Goal: Task Accomplishment & Management: Complete application form

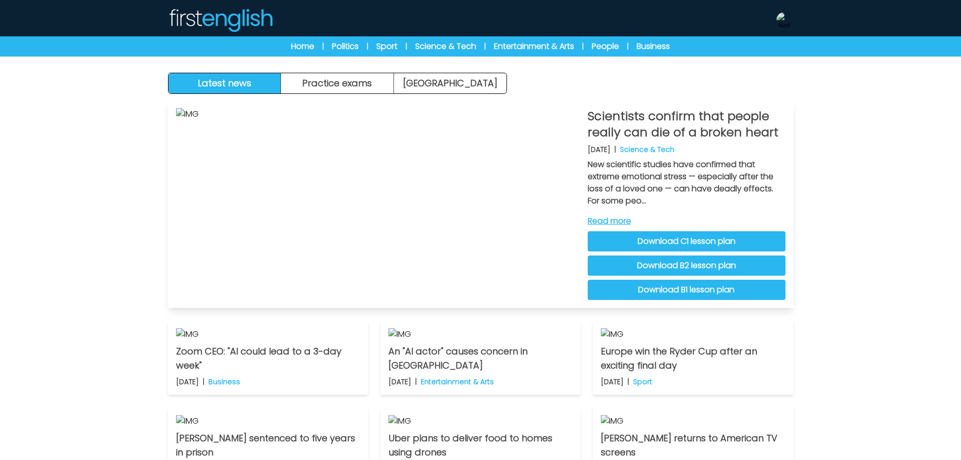
click at [704, 241] on link "Download C1 lesson plan" at bounding box center [687, 241] width 198 height 20
click at [691, 260] on link "Download B2 lesson plan" at bounding box center [687, 265] width 198 height 20
click at [709, 291] on link "Download B1 lesson plan" at bounding box center [687, 289] width 198 height 20
drag, startPoint x: 783, startPoint y: 20, endPoint x: 783, endPoint y: 27, distance: 7.6
click at [783, 20] on img at bounding box center [784, 20] width 16 height 16
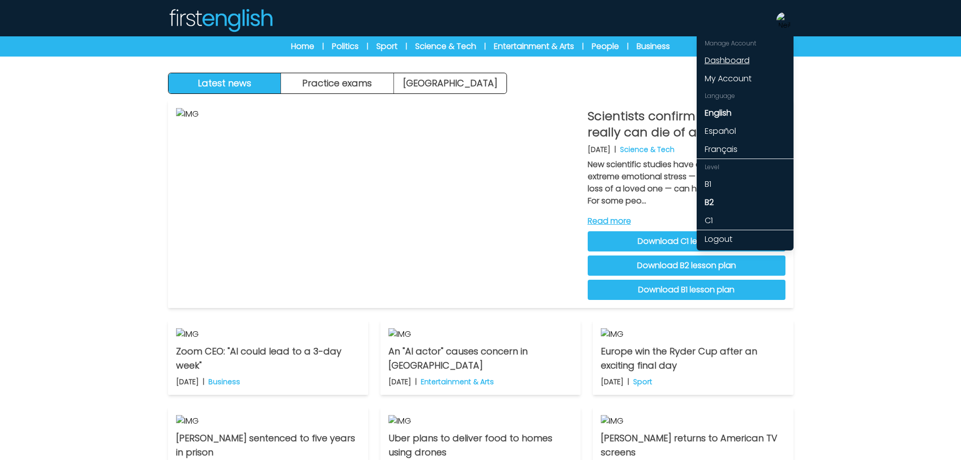
drag, startPoint x: 755, startPoint y: 62, endPoint x: 764, endPoint y: 61, distance: 8.6
click at [757, 61] on link "Dashboard" at bounding box center [745, 60] width 97 height 18
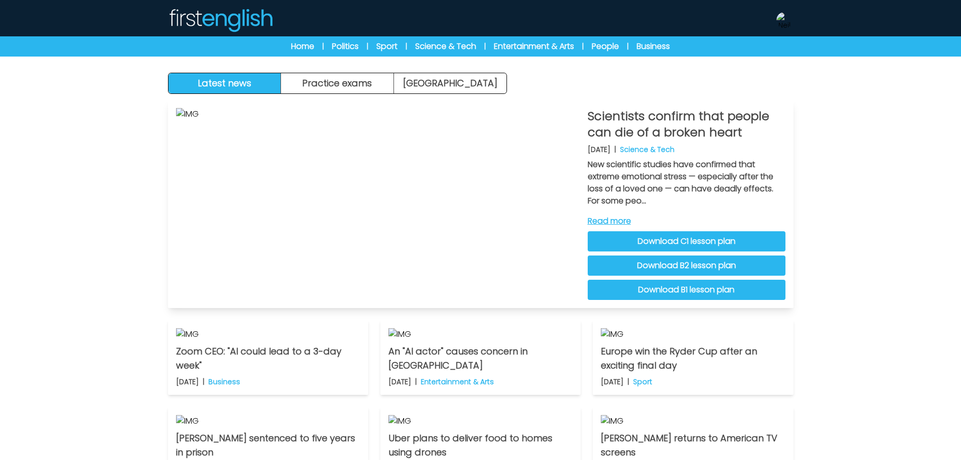
click at [746, 241] on link "Download C1 lesson plan" at bounding box center [687, 241] width 198 height 20
click at [716, 267] on link "Download B2 lesson plan" at bounding box center [687, 265] width 198 height 20
click at [731, 292] on link "Download B1 lesson plan" at bounding box center [687, 289] width 198 height 20
click at [617, 220] on link "Read more" at bounding box center [687, 221] width 198 height 12
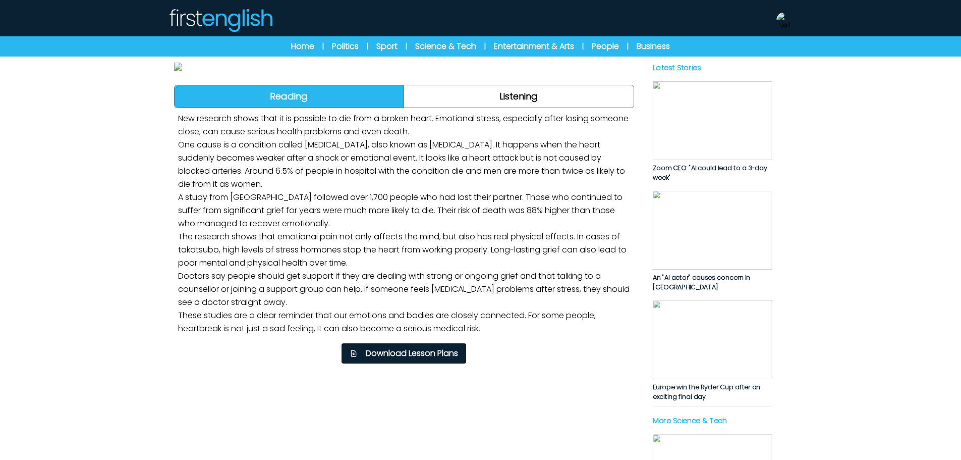
scroll to position [252, 0]
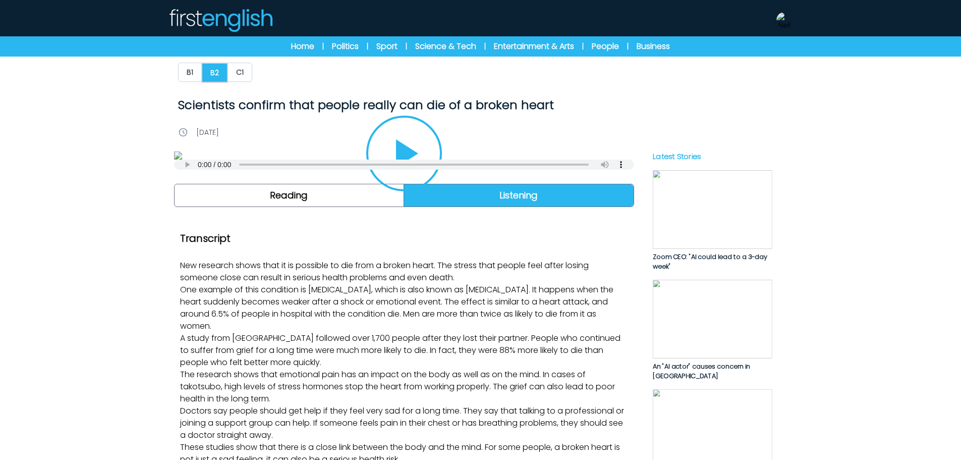
click at [415, 178] on icon "Play/Pause" at bounding box center [404, 153] width 48 height 48
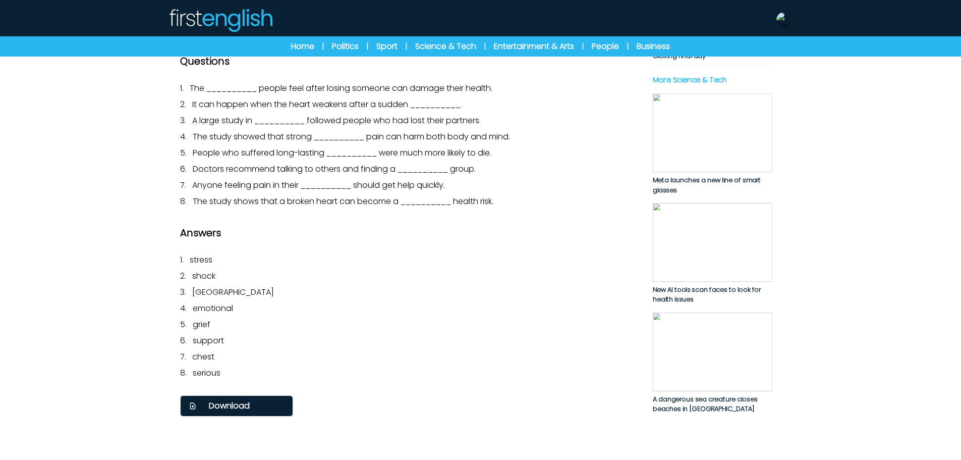
scroll to position [454, 0]
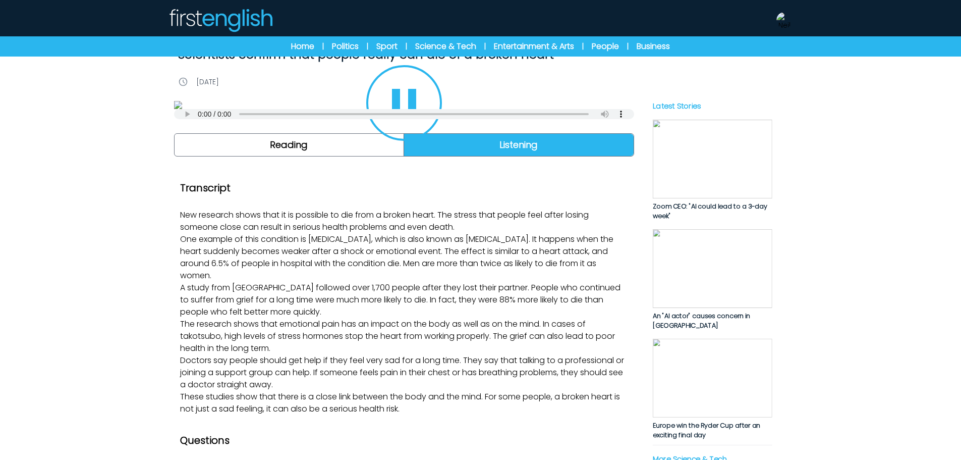
click at [402, 127] on icon "Play/Pause" at bounding box center [404, 103] width 48 height 48
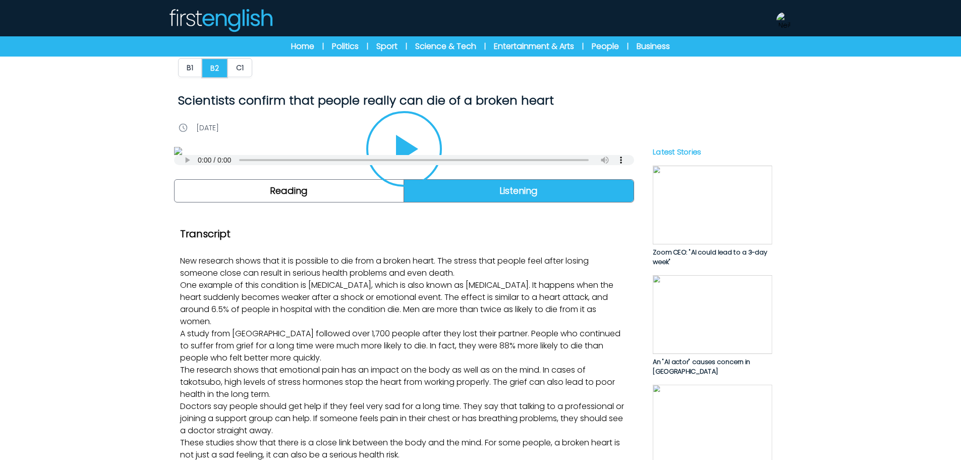
scroll to position [0, 0]
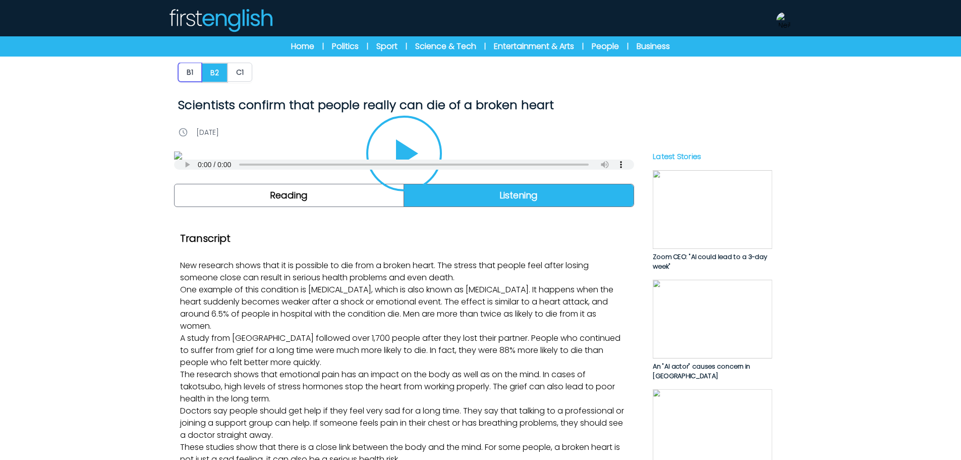
click at [184, 66] on button "B1" at bounding box center [190, 72] width 24 height 19
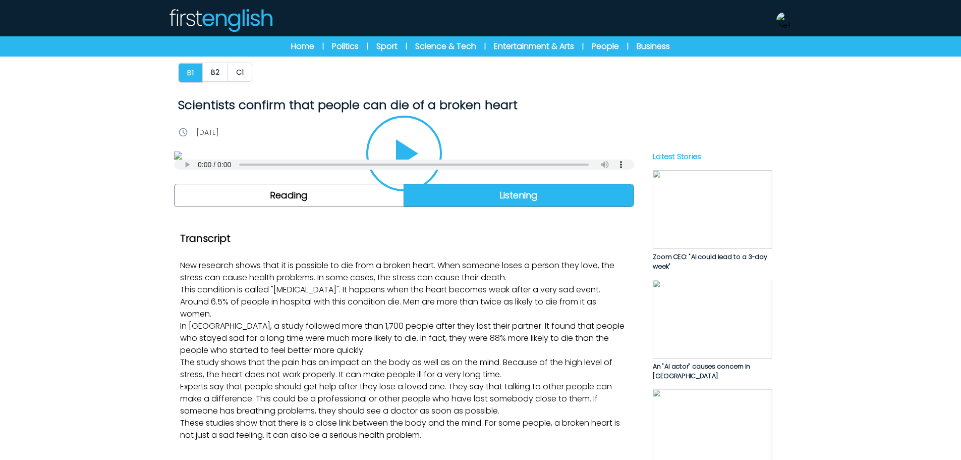
click at [403, 178] on icon "Play/Pause" at bounding box center [404, 153] width 48 height 48
click at [305, 46] on link "Home" at bounding box center [302, 46] width 23 height 12
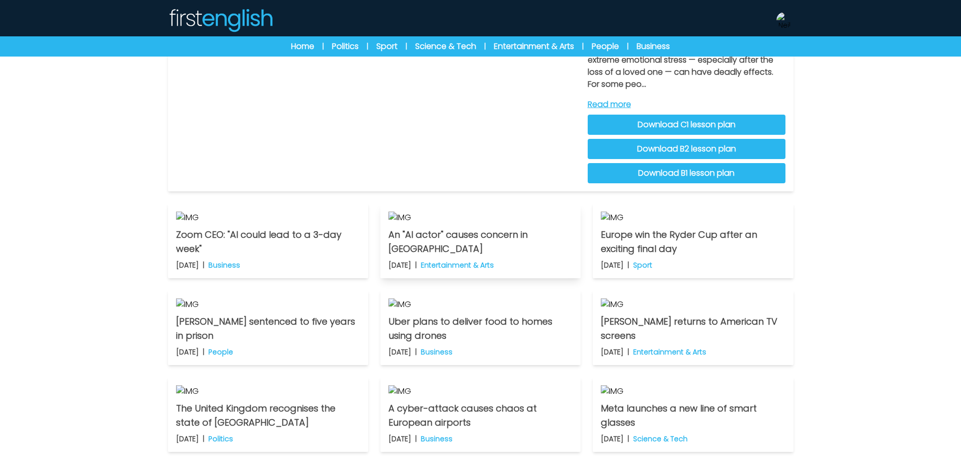
scroll to position [202, 0]
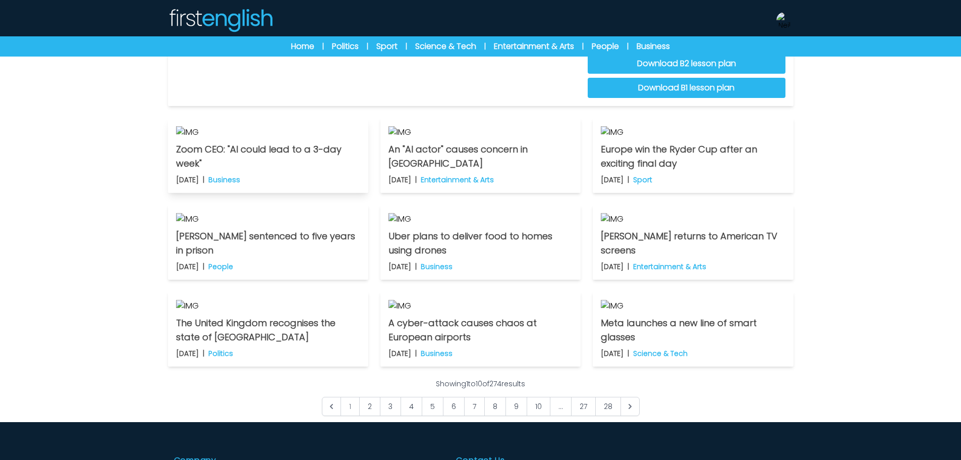
click at [310, 138] on img at bounding box center [268, 132] width 184 height 12
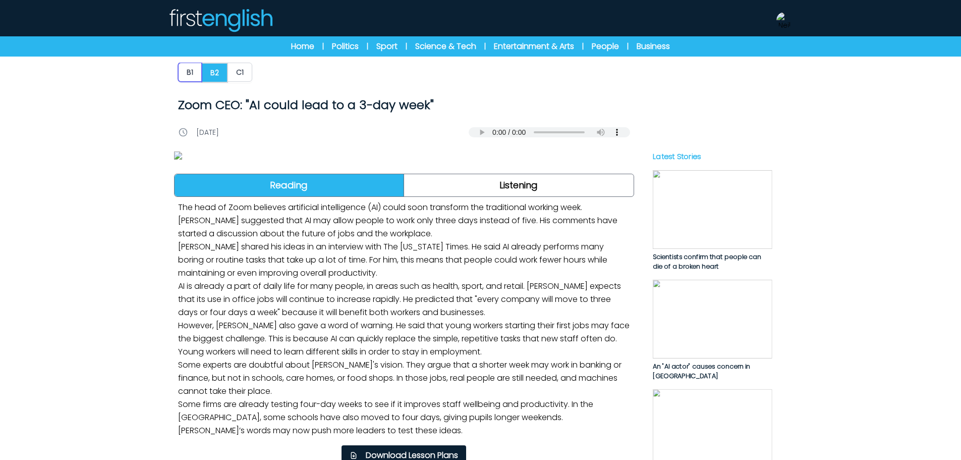
click at [197, 70] on button "B1" at bounding box center [190, 72] width 24 height 19
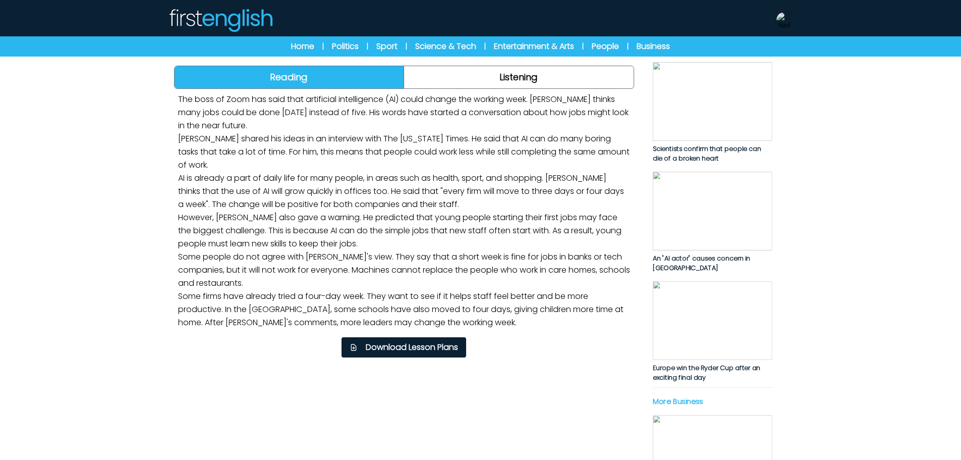
scroll to position [202, 0]
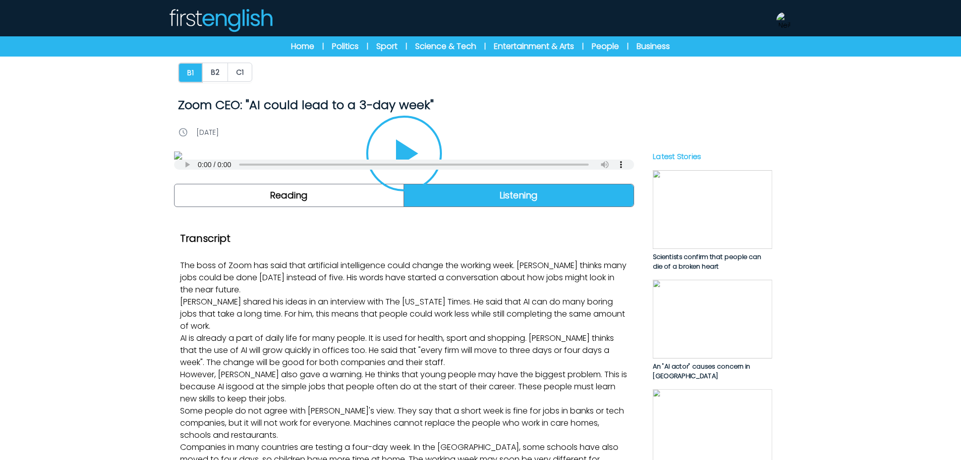
click at [420, 178] on icon "Play/Pause" at bounding box center [404, 153] width 48 height 48
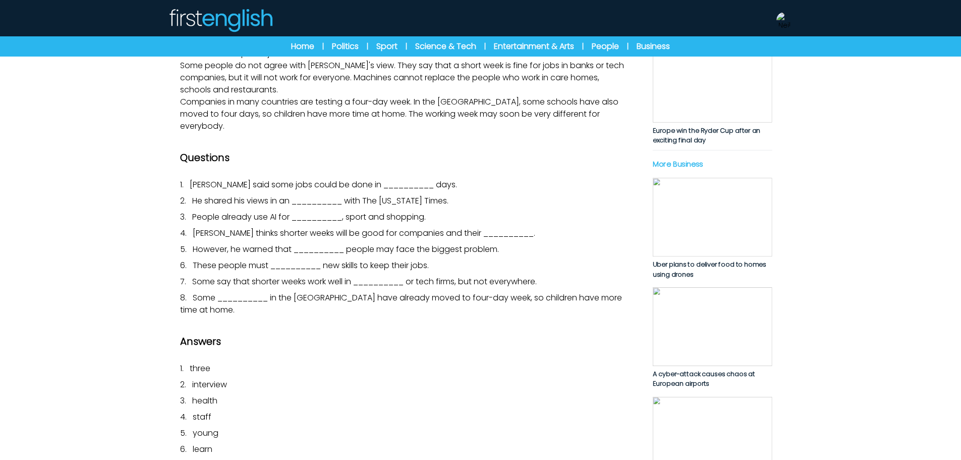
scroll to position [353, 0]
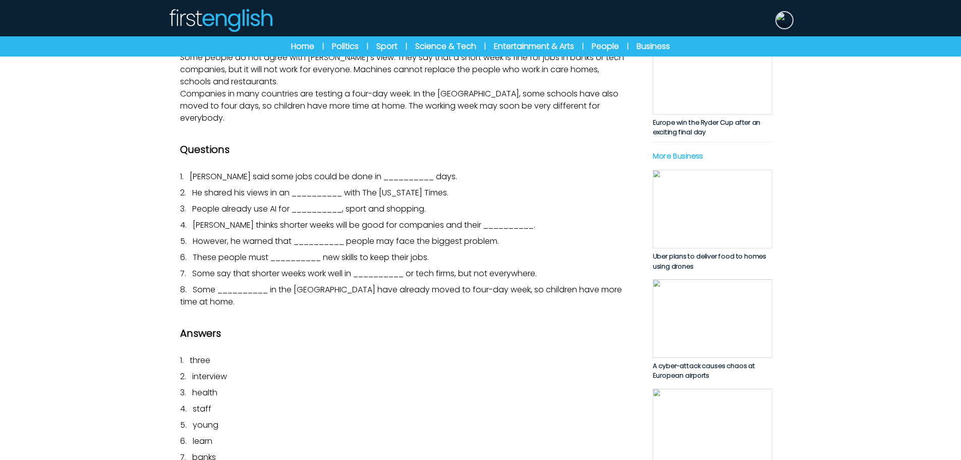
click at [779, 18] on img at bounding box center [784, 20] width 16 height 16
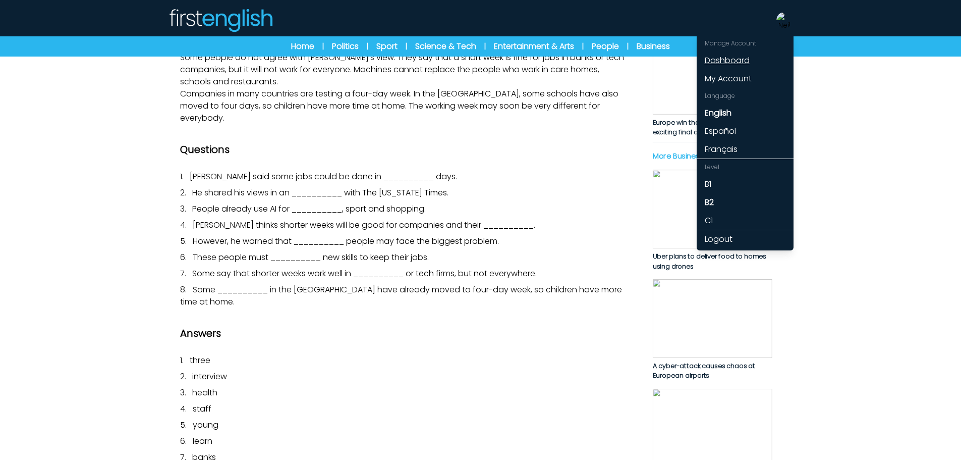
click at [739, 60] on link "Dashboard" at bounding box center [745, 60] width 97 height 18
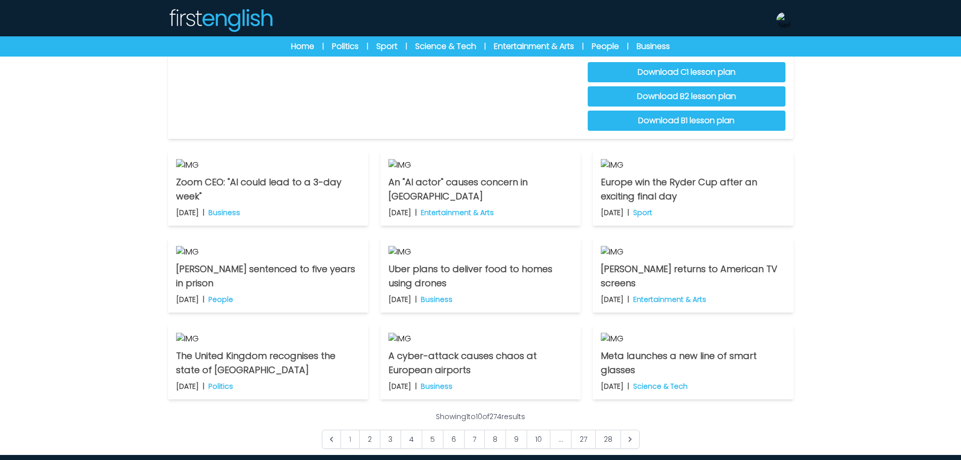
scroll to position [50, 0]
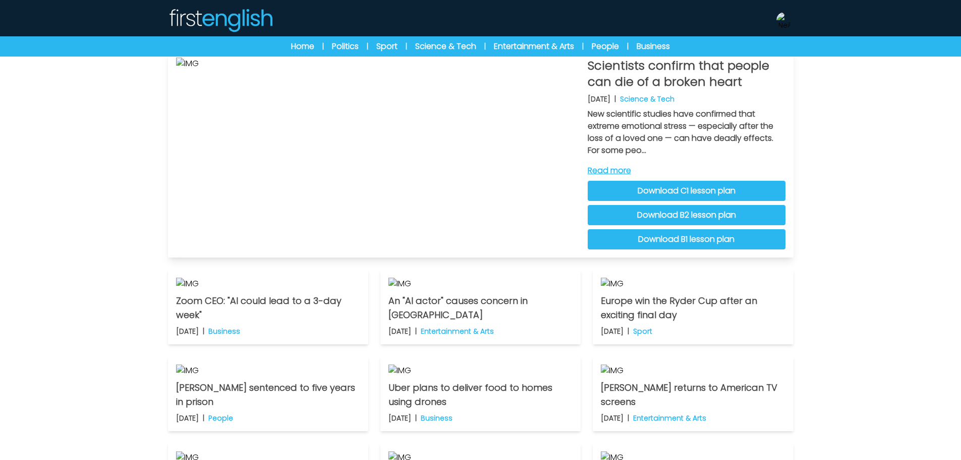
click at [788, 96] on body "Manage Account Dashboard My Account Language English Español Français B1 B2 C1" at bounding box center [480, 335] width 961 height 771
click at [891, 187] on div "Latest news Practice exams Exam Centre Latest news Exam Centre Practice exams E…" at bounding box center [480, 261] width 961 height 623
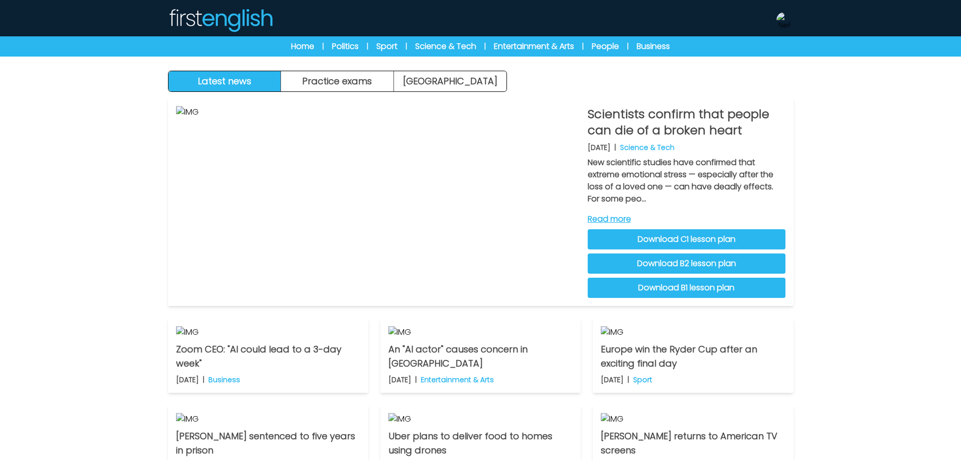
scroll to position [0, 0]
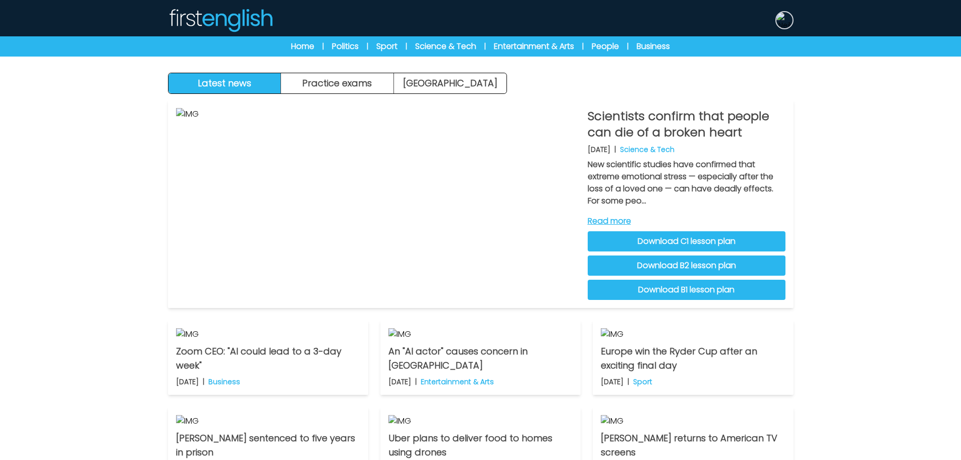
click at [785, 22] on img at bounding box center [784, 20] width 16 height 16
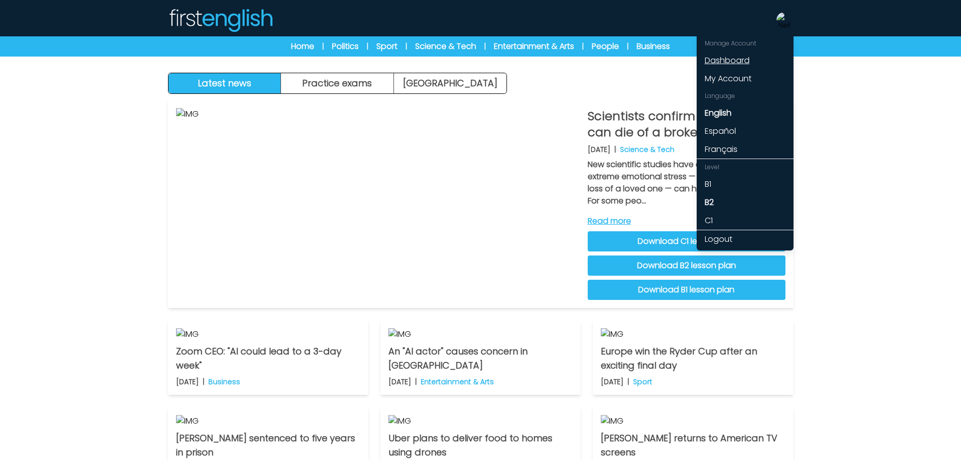
click at [737, 57] on link "Dashboard" at bounding box center [745, 60] width 97 height 18
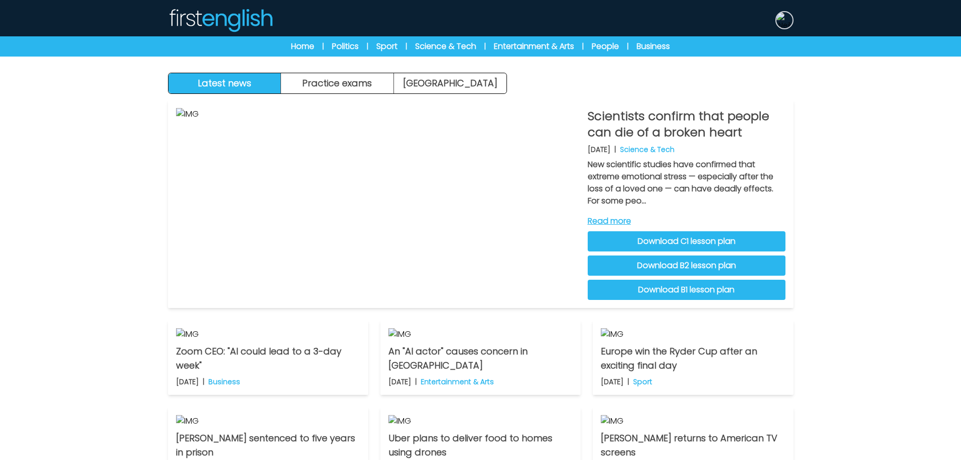
click at [788, 19] on img at bounding box center [784, 20] width 16 height 16
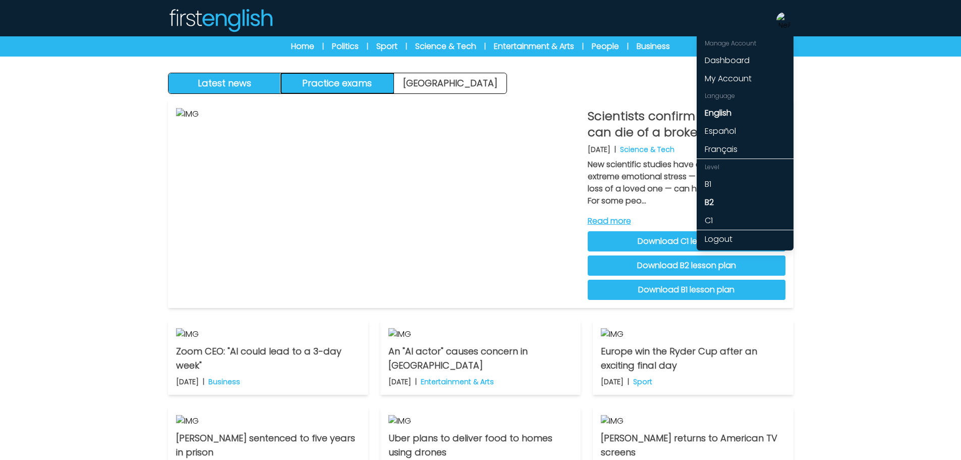
click at [389, 77] on button "Practice exams" at bounding box center [337, 83] width 113 height 20
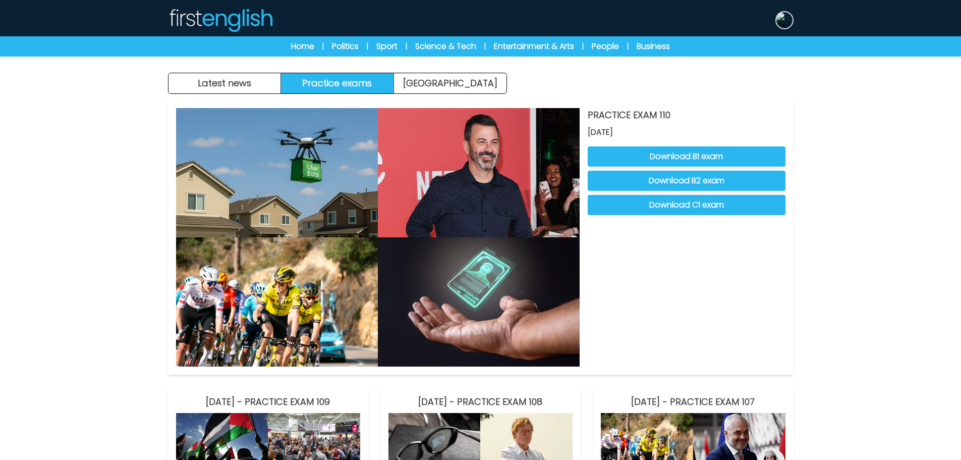
click at [783, 17] on img at bounding box center [784, 20] width 16 height 16
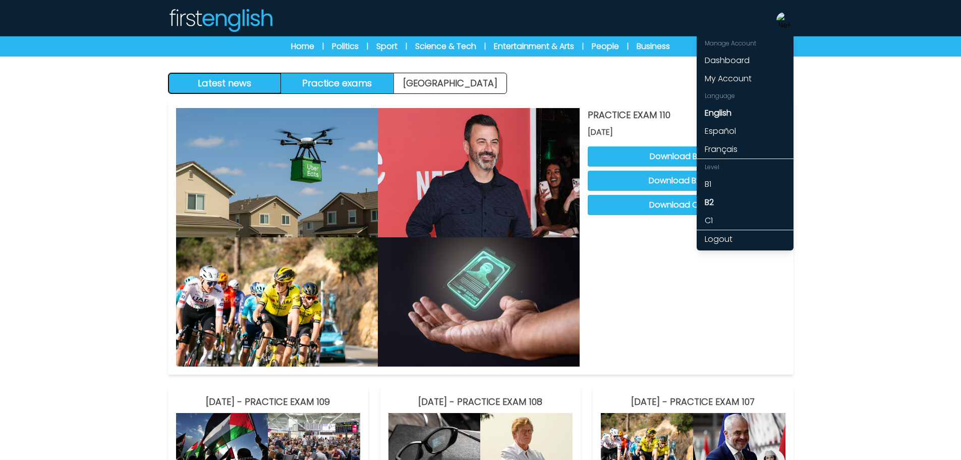
click at [221, 76] on button "Latest news" at bounding box center [224, 83] width 113 height 20
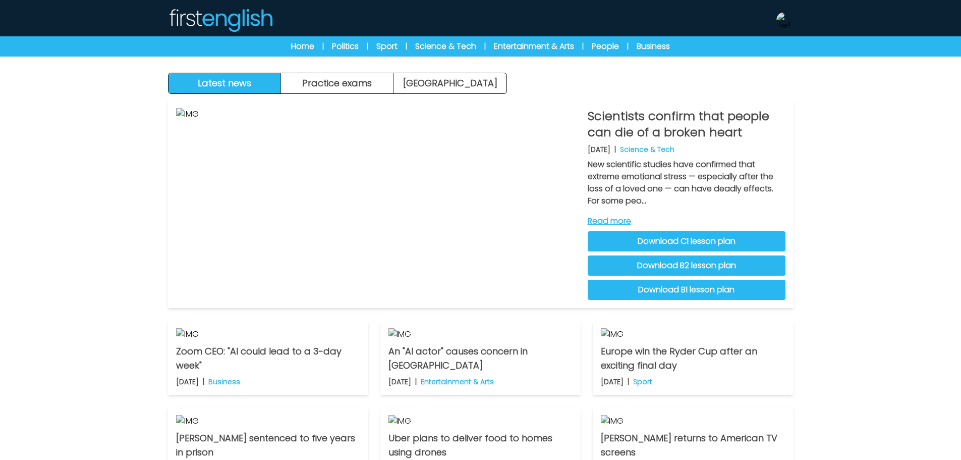
click at [787, 6] on div "Manage Account Dashboard My Account Language English Español Français Level B1 …" at bounding box center [784, 20] width 18 height 32
click at [786, 14] on img at bounding box center [784, 20] width 16 height 16
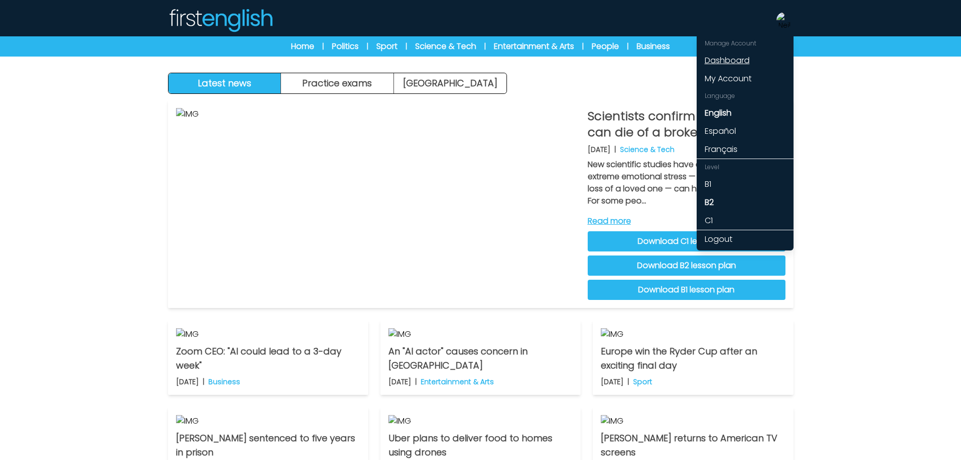
click at [725, 63] on link "Dashboard" at bounding box center [745, 60] width 97 height 18
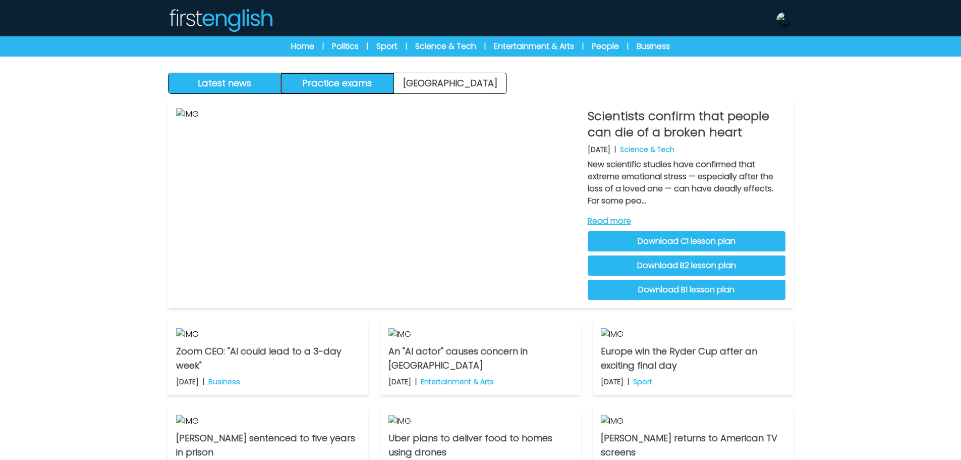
click at [361, 74] on button "Practice exams" at bounding box center [337, 83] width 113 height 20
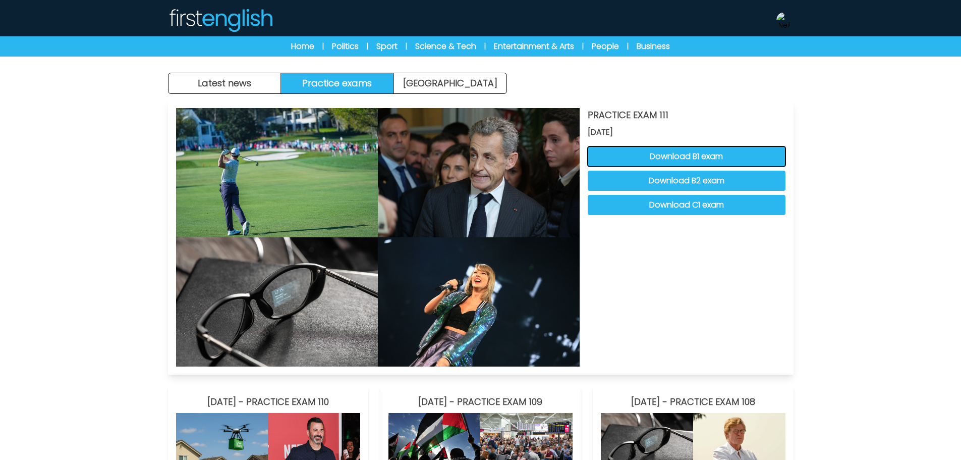
click at [656, 155] on button "Download B1 exam" at bounding box center [687, 156] width 198 height 20
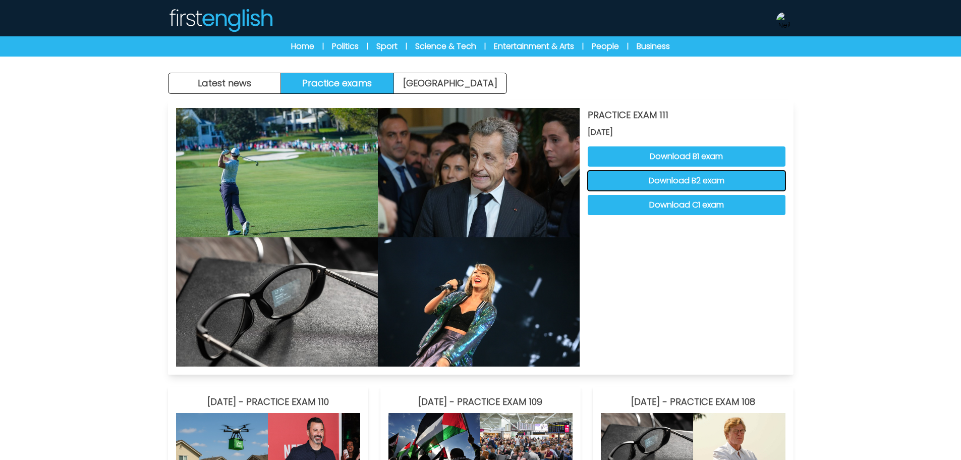
click at [675, 185] on button "Download B2 exam" at bounding box center [687, 180] width 198 height 20
click at [679, 205] on button "Download C1 exam" at bounding box center [687, 205] width 198 height 20
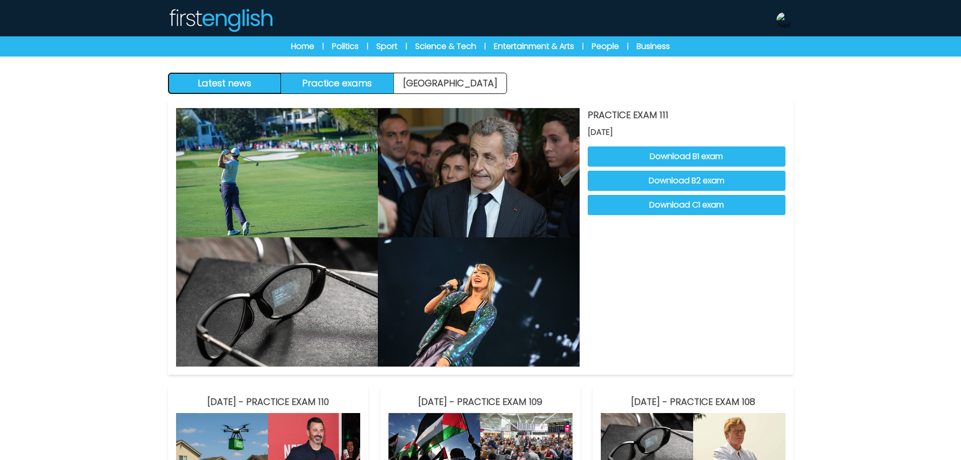
click at [241, 80] on button "Latest news" at bounding box center [224, 83] width 113 height 20
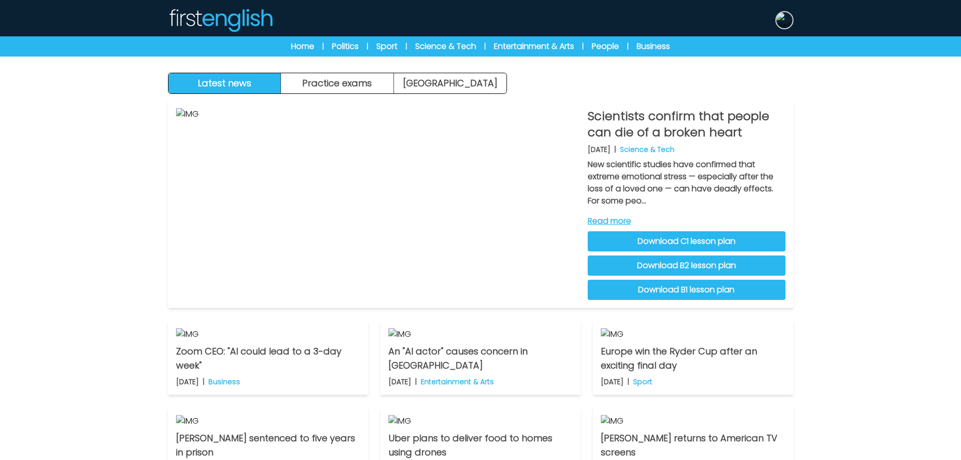
click at [789, 13] on img at bounding box center [784, 20] width 16 height 16
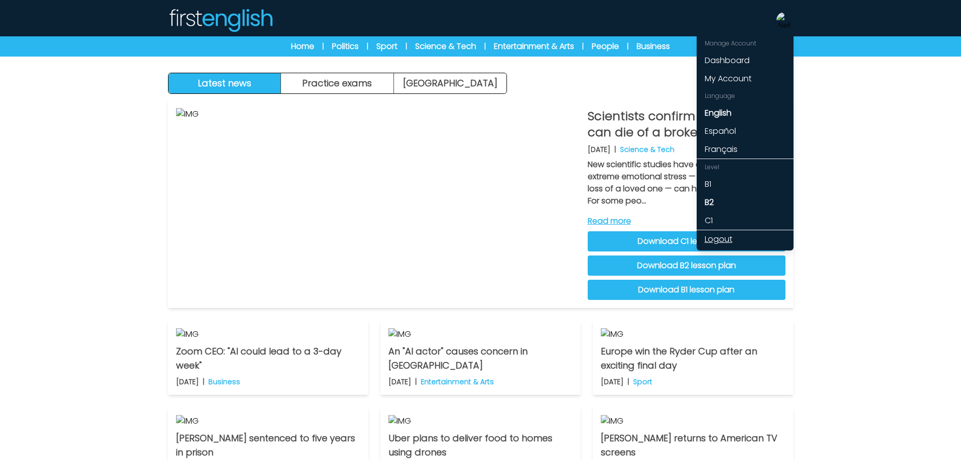
click at [726, 236] on link "Logout" at bounding box center [745, 239] width 97 height 18
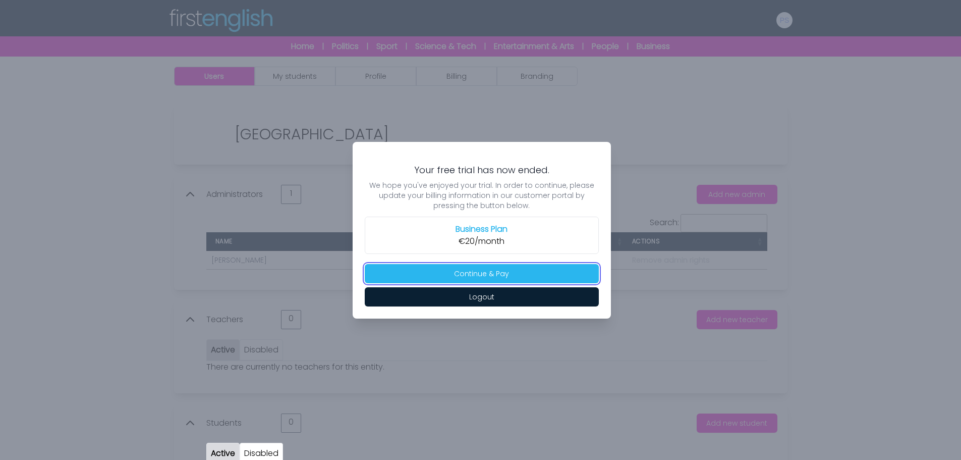
click at [527, 265] on button "Continue & Pay" at bounding box center [482, 273] width 234 height 19
click at [493, 275] on button "Continue & Pay" at bounding box center [482, 273] width 234 height 19
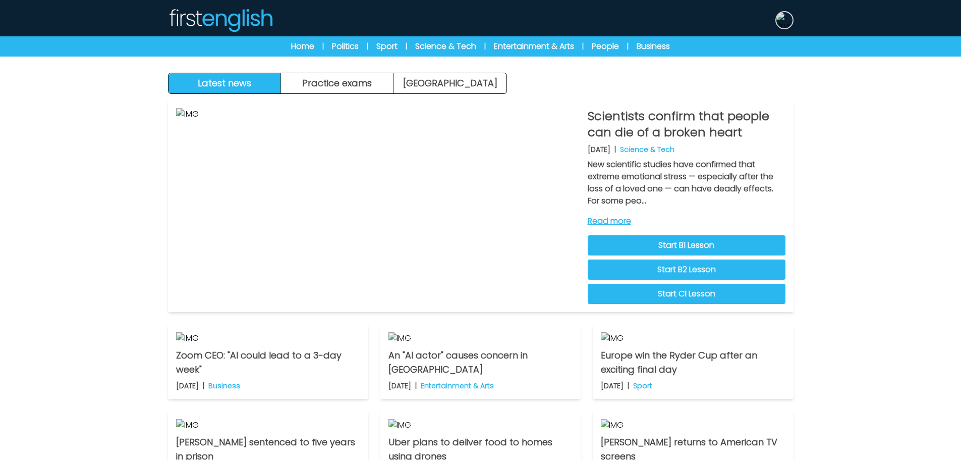
click at [785, 18] on img at bounding box center [784, 20] width 16 height 16
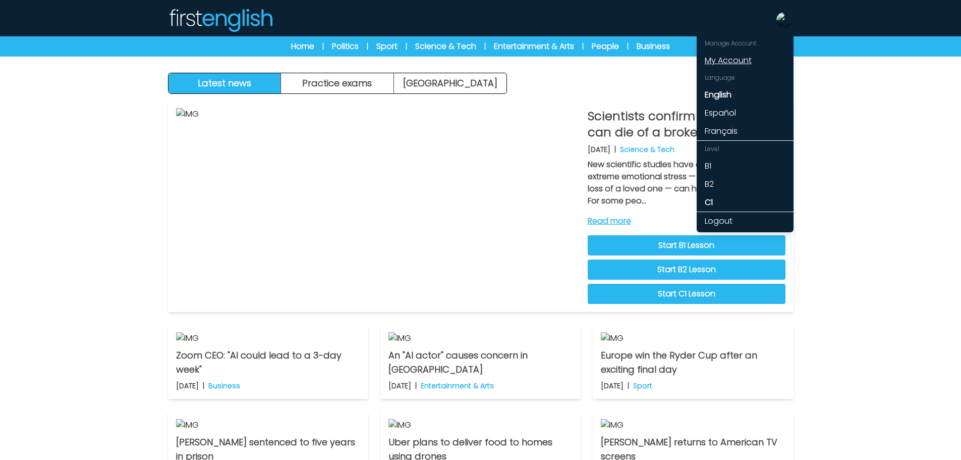
click at [733, 56] on link "My Account" at bounding box center [745, 60] width 97 height 18
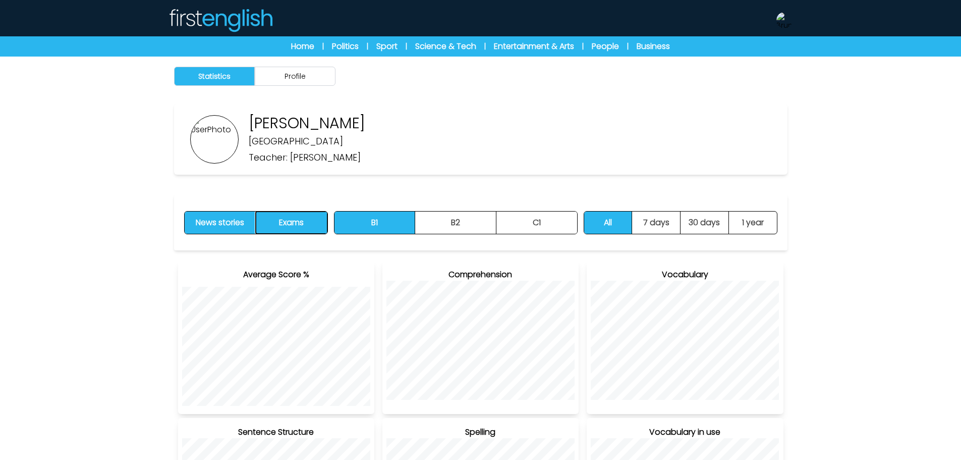
click at [303, 218] on button "Exams" at bounding box center [291, 222] width 71 height 22
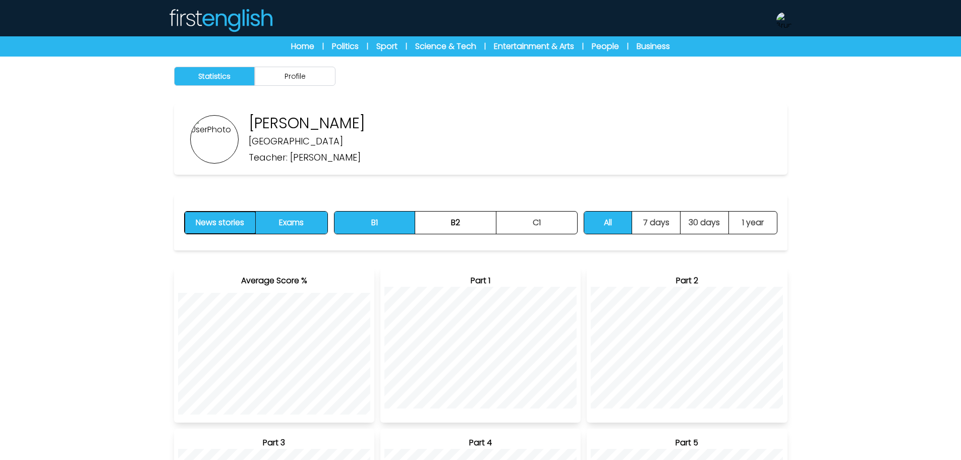
click at [248, 219] on button "News stories" at bounding box center [221, 222] width 72 height 22
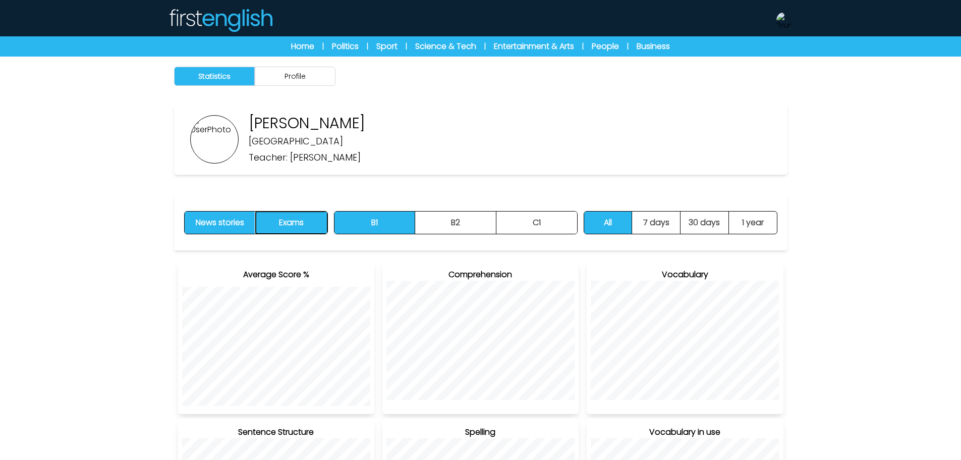
click at [288, 221] on button "Exams" at bounding box center [291, 222] width 71 height 22
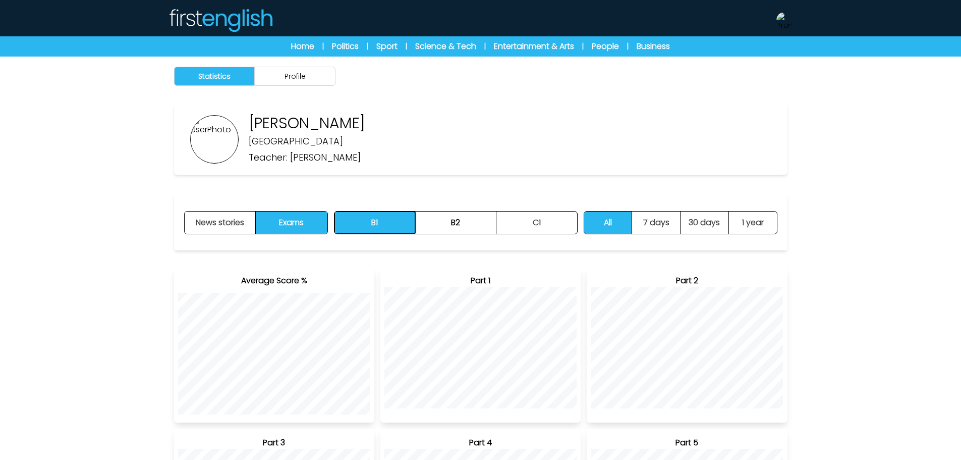
click at [371, 226] on button "B1" at bounding box center [374, 222] width 81 height 22
click at [436, 229] on button "B2" at bounding box center [455, 222] width 81 height 22
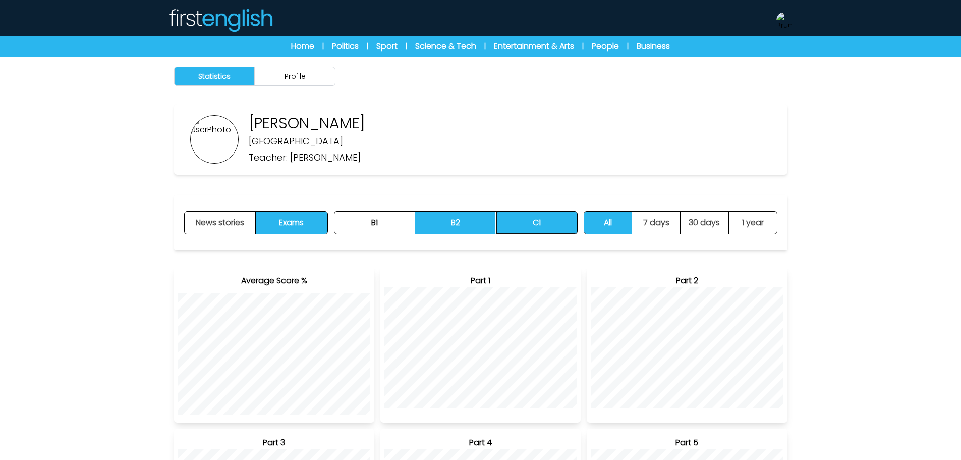
click at [518, 229] on button "C1" at bounding box center [536, 222] width 81 height 22
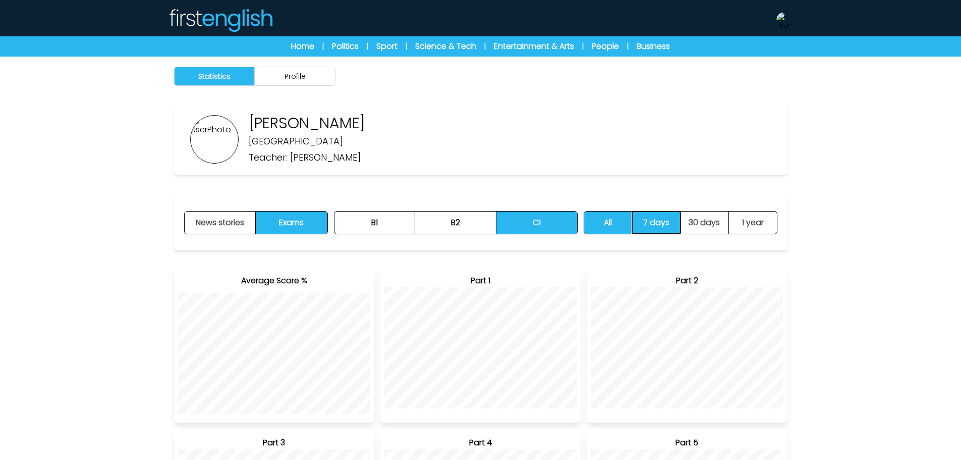
click at [655, 233] on button "7 days" at bounding box center [656, 222] width 48 height 22
click at [233, 225] on button "News stories" at bounding box center [221, 222] width 72 height 22
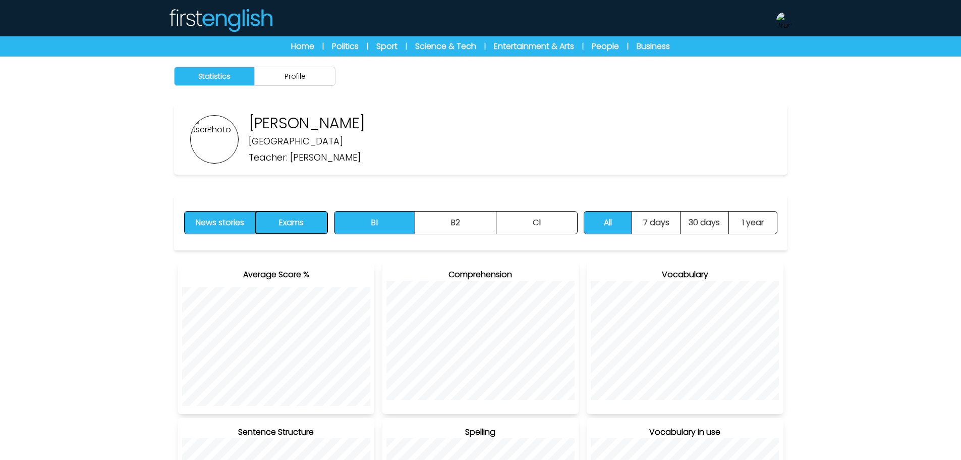
click at [322, 225] on button "Exams" at bounding box center [291, 222] width 71 height 22
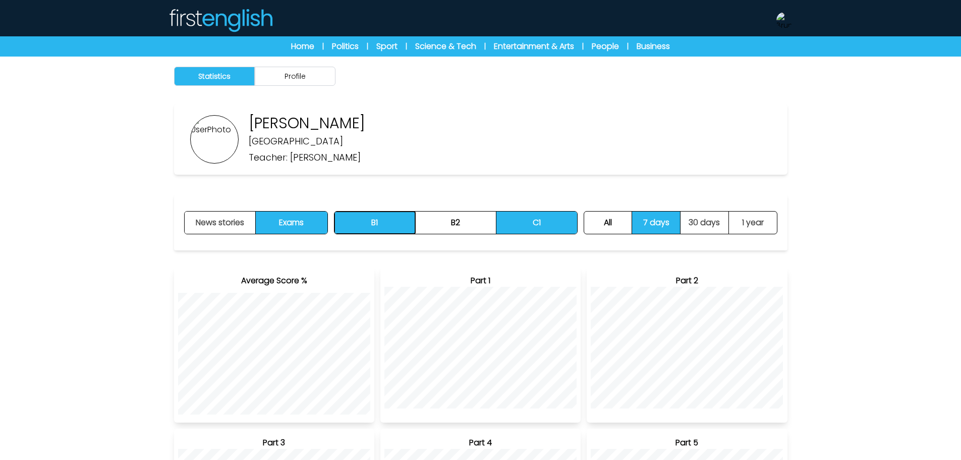
click at [367, 233] on button "B1" at bounding box center [374, 222] width 81 height 22
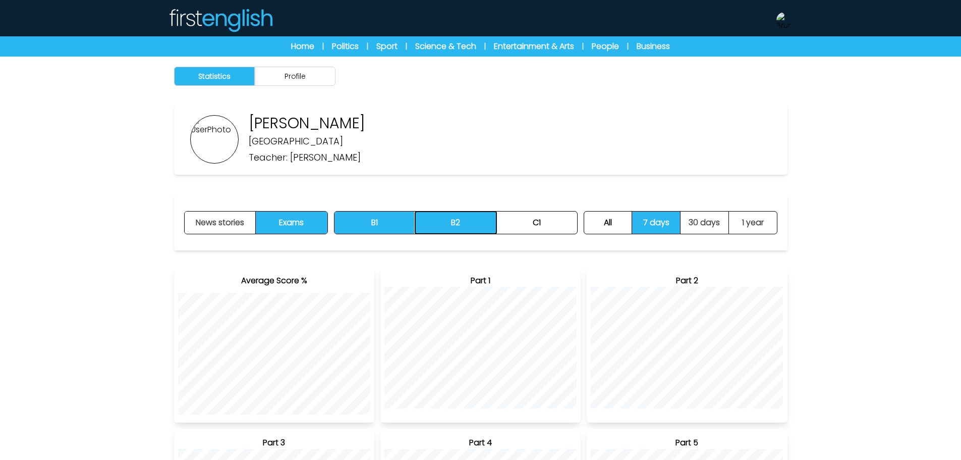
click at [463, 227] on button "B2" at bounding box center [455, 222] width 81 height 22
click at [370, 224] on button "B1" at bounding box center [374, 222] width 81 height 22
click at [202, 224] on button "News stories" at bounding box center [221, 222] width 72 height 22
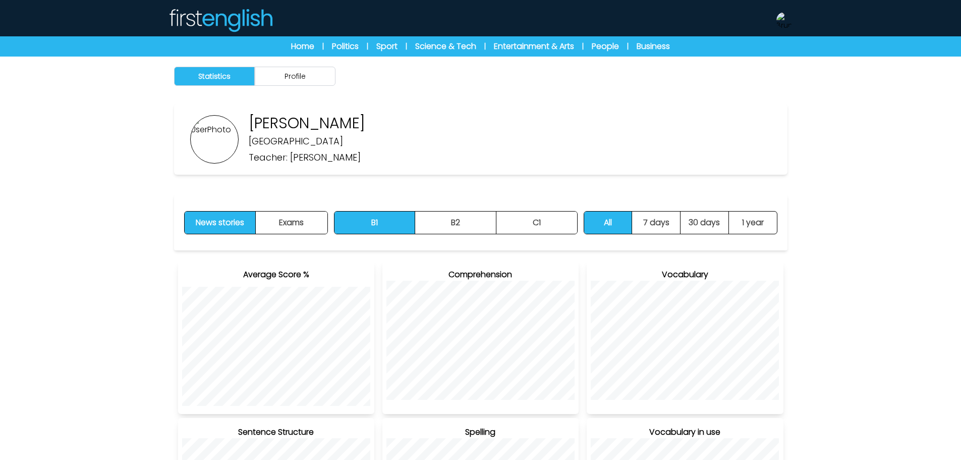
drag, startPoint x: 355, startPoint y: 159, endPoint x: 291, endPoint y: 161, distance: 63.6
click at [291, 161] on div "Bruno Silva Sant Josep English School Teacher: David Phillips" at bounding box center [302, 139] width 127 height 50
copy p "David Phillips"
click at [328, 70] on button "Profile" at bounding box center [295, 76] width 81 height 19
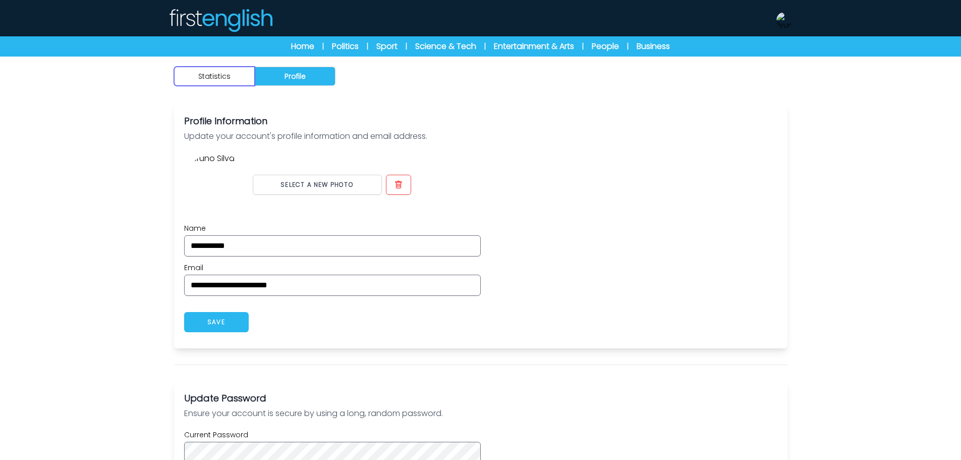
click at [233, 75] on button "Statistics" at bounding box center [214, 76] width 81 height 19
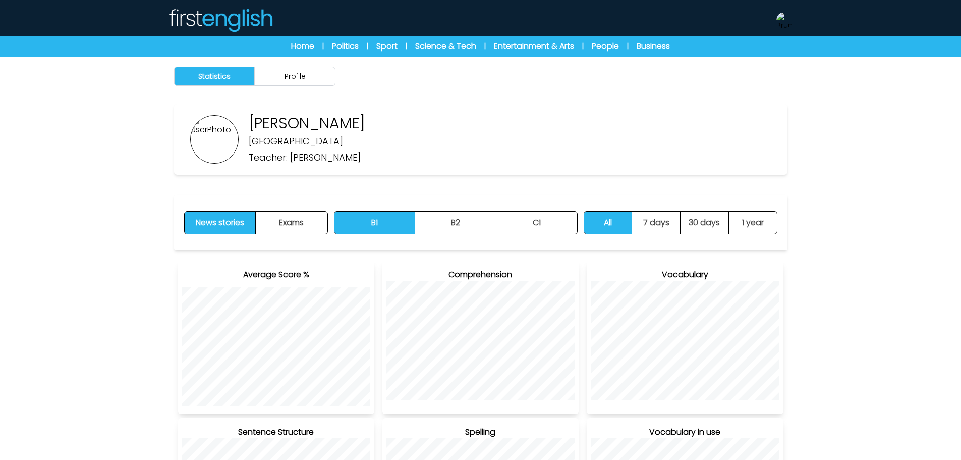
click at [302, 56] on div "Home | Politics | Sport | Science & Tech | Entertainment & Arts | People | Busi…" at bounding box center [480, 46] width 961 height 20
click at [325, 46] on div "Home | Politics | Sport | Science & Tech | Entertainment & Arts | People | Busi…" at bounding box center [481, 46] width 452 height 12
click at [333, 46] on link "Politics" at bounding box center [345, 46] width 27 height 12
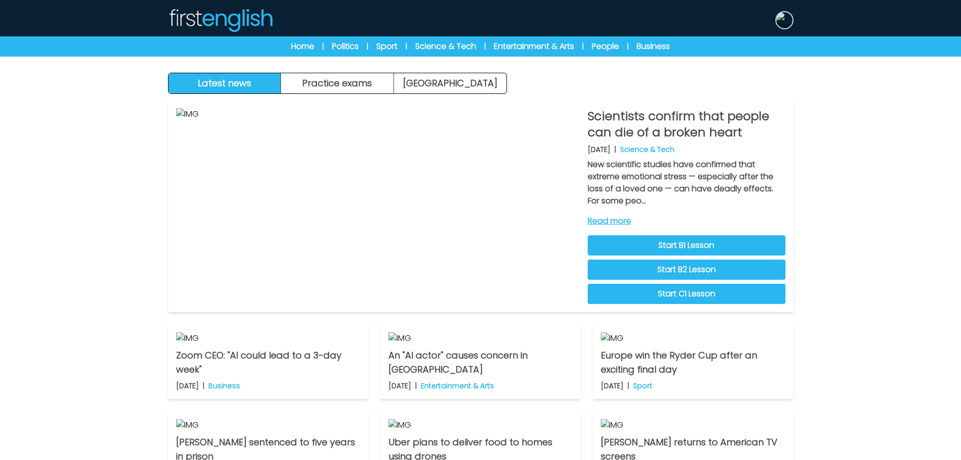
click at [778, 25] on img at bounding box center [784, 20] width 16 height 16
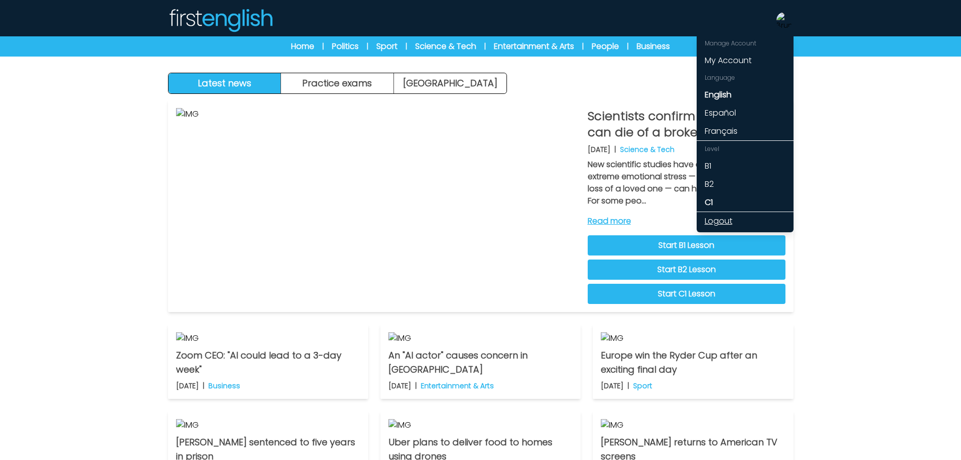
click at [721, 220] on link "Logout" at bounding box center [745, 221] width 97 height 18
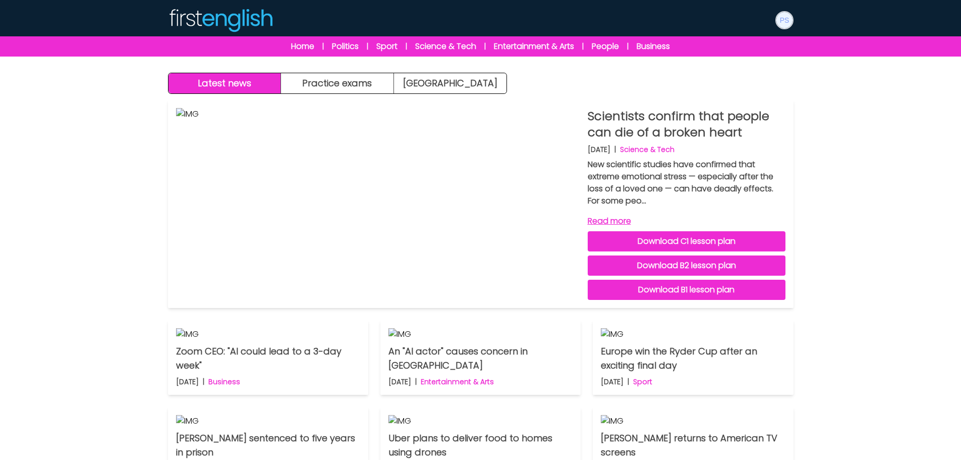
click at [791, 20] on img at bounding box center [784, 20] width 16 height 16
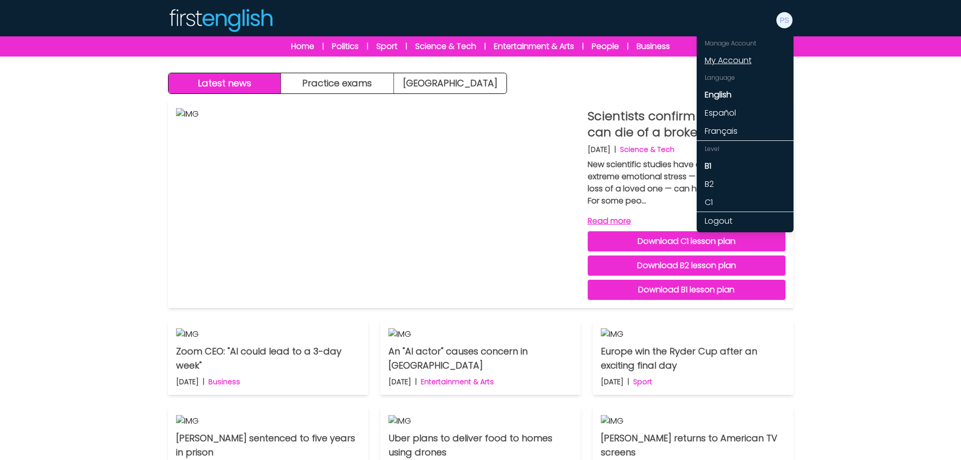
click at [710, 68] on link "My Account" at bounding box center [745, 60] width 97 height 18
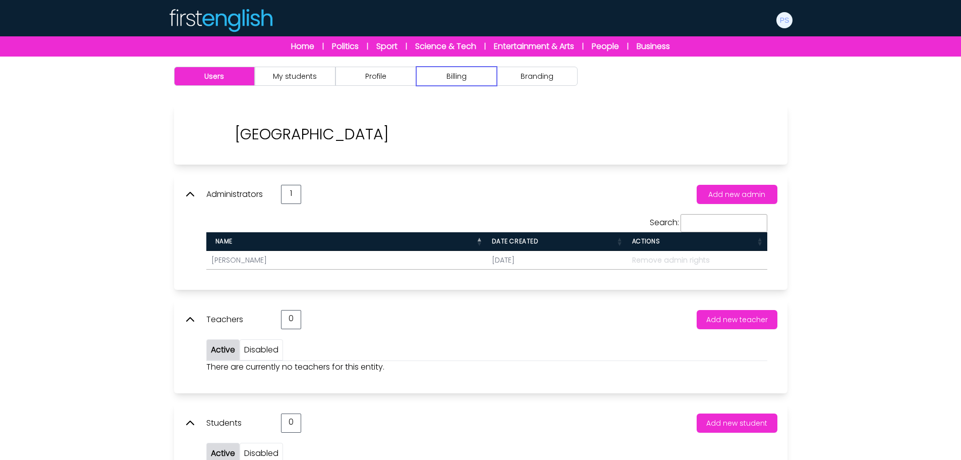
click at [470, 80] on button "Billing" at bounding box center [456, 76] width 81 height 19
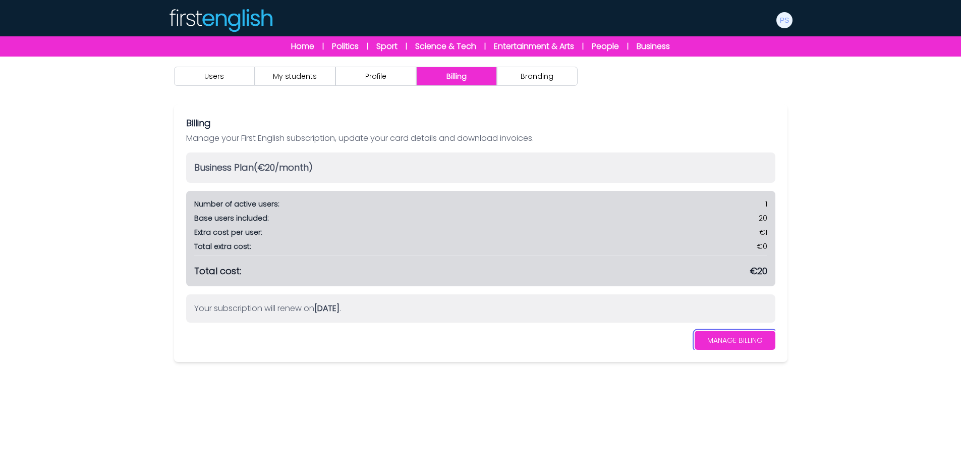
click at [735, 339] on link "MANAGE BILLING" at bounding box center [735, 339] width 81 height 19
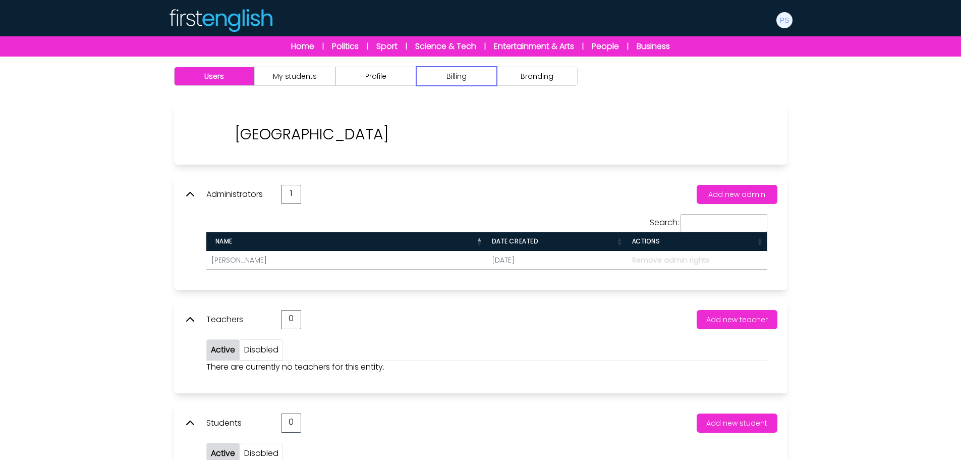
click at [467, 81] on button "Billing" at bounding box center [456, 76] width 81 height 19
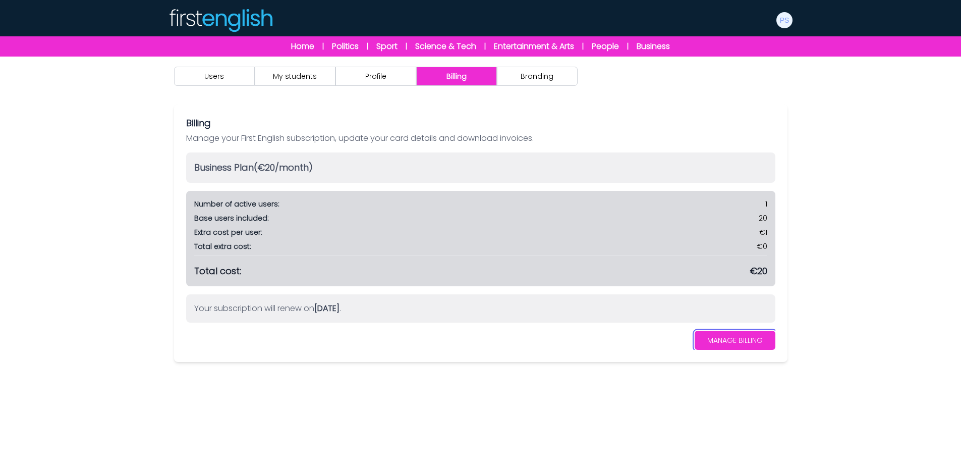
click at [757, 344] on link "MANAGE BILLING" at bounding box center [735, 339] width 81 height 19
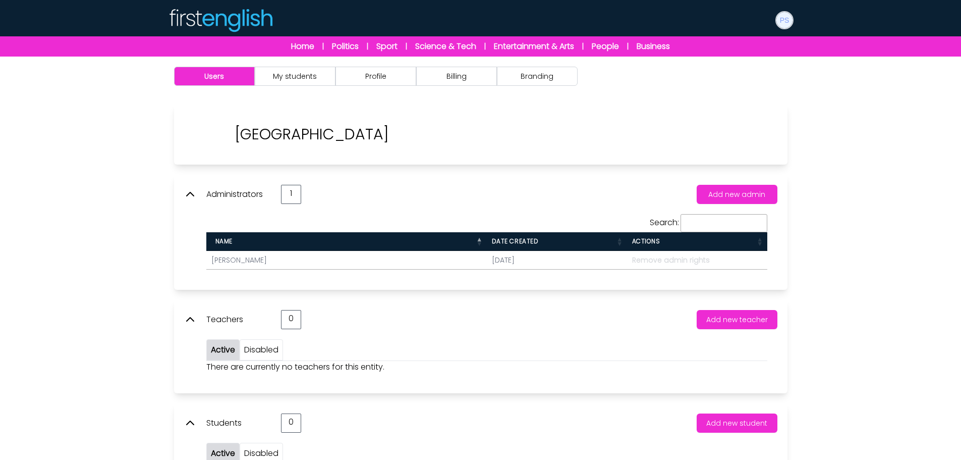
click at [782, 21] on img at bounding box center [784, 20] width 16 height 16
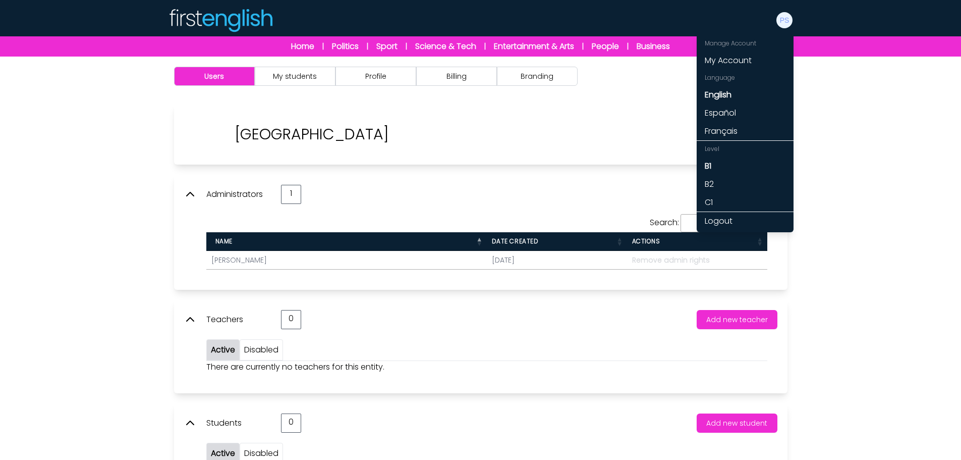
click at [860, 111] on div "Users My students Profile" at bounding box center [480, 286] width 961 height 460
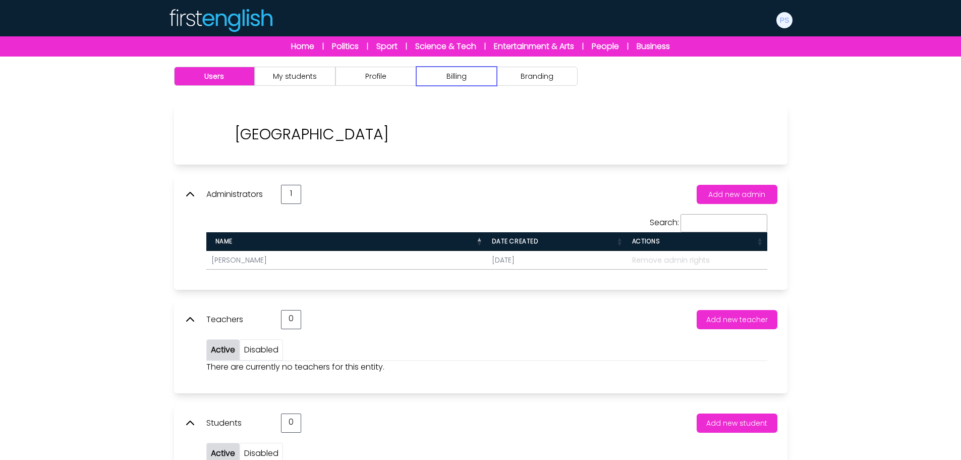
click at [476, 77] on button "Billing" at bounding box center [456, 76] width 81 height 19
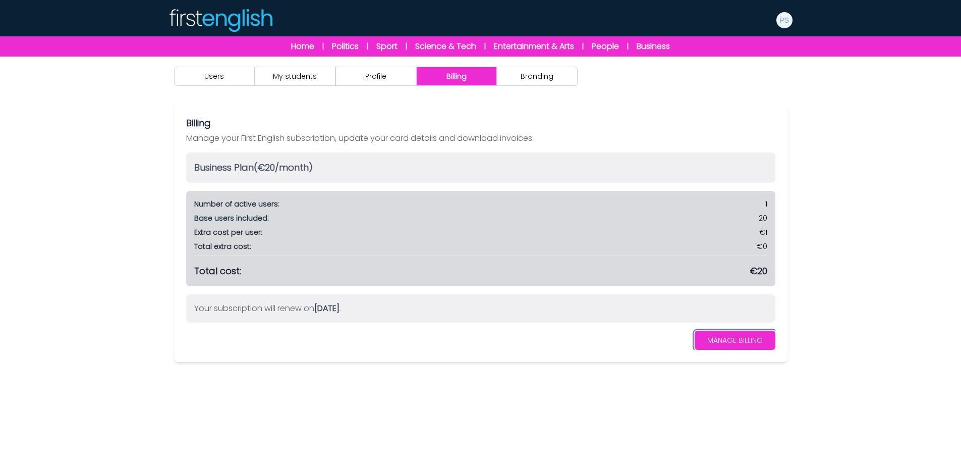
click at [745, 342] on link "MANAGE BILLING" at bounding box center [735, 339] width 81 height 19
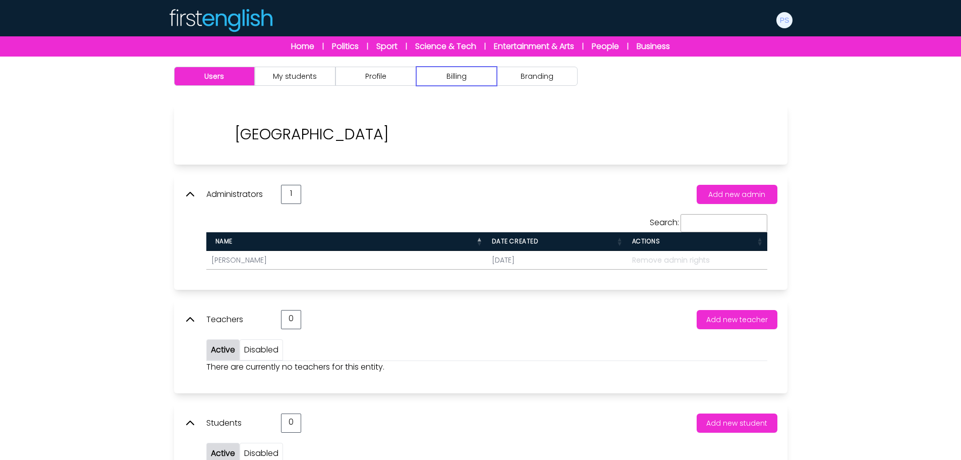
click at [471, 78] on button "Billing" at bounding box center [456, 76] width 81 height 19
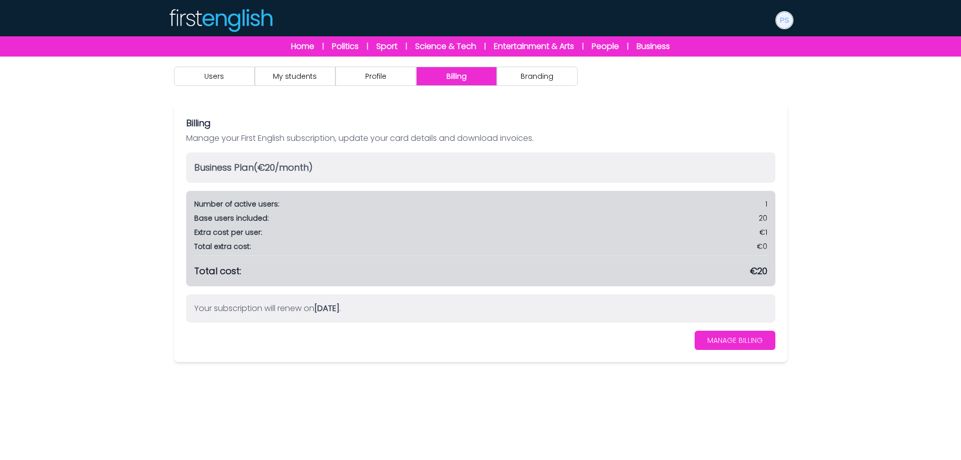
click at [782, 23] on img at bounding box center [784, 20] width 16 height 16
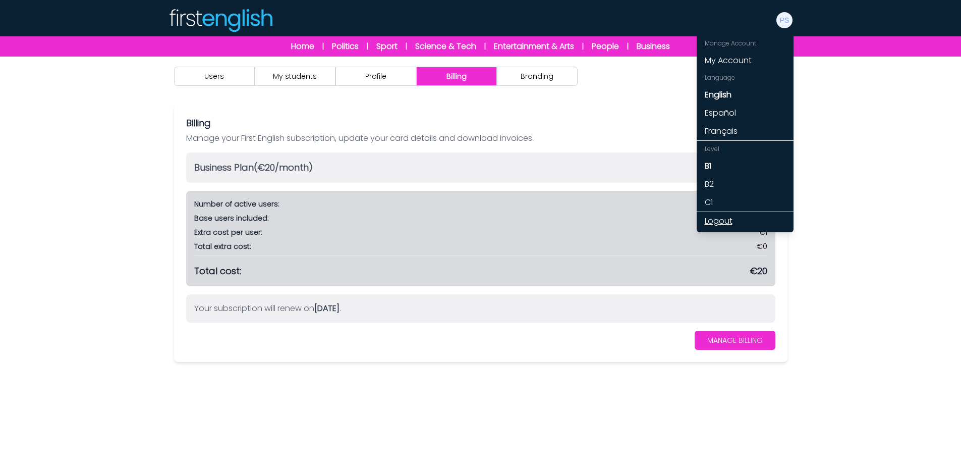
click at [722, 221] on link "Logout" at bounding box center [745, 221] width 97 height 18
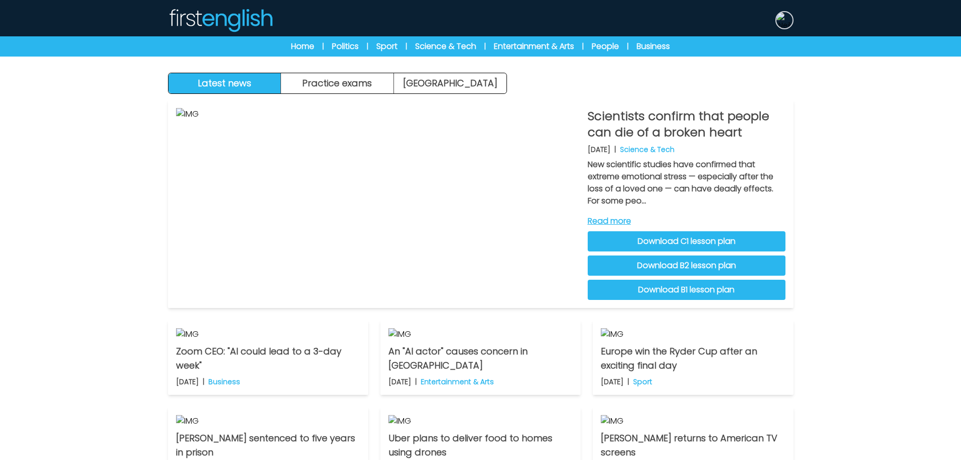
click at [782, 29] on button at bounding box center [784, 20] width 18 height 18
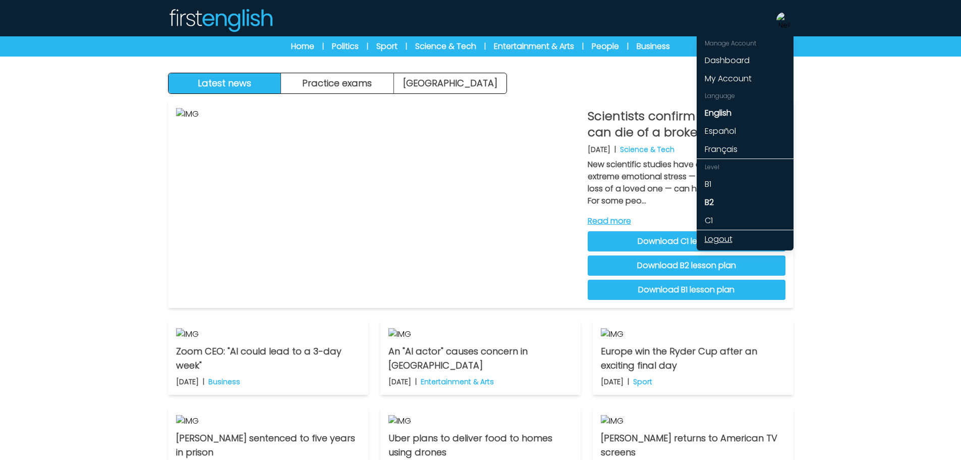
click at [726, 240] on link "Logout" at bounding box center [745, 239] width 97 height 18
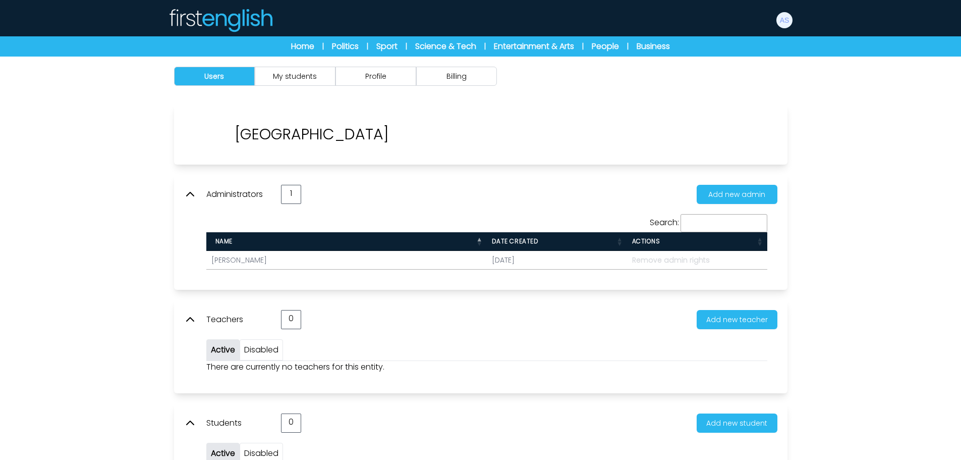
scroll to position [50, 0]
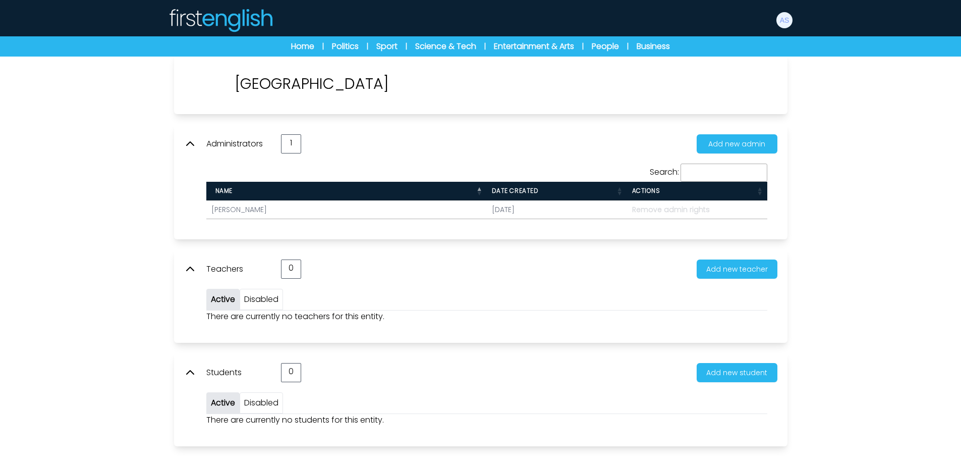
click at [850, 57] on div "Users My students Profile Billing" at bounding box center [480, 236] width 961 height 460
drag, startPoint x: 850, startPoint y: 57, endPoint x: 801, endPoint y: 193, distance: 144.9
click at [797, 203] on div "Llombai School Administrators 1 Add new admin Search: Name" at bounding box center [481, 254] width 646 height 403
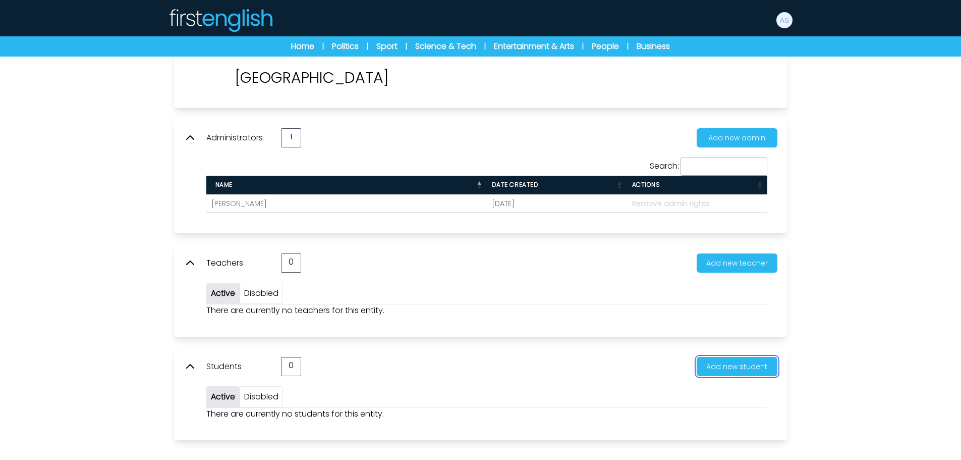
click at [739, 371] on button "Add new student" at bounding box center [737, 366] width 81 height 19
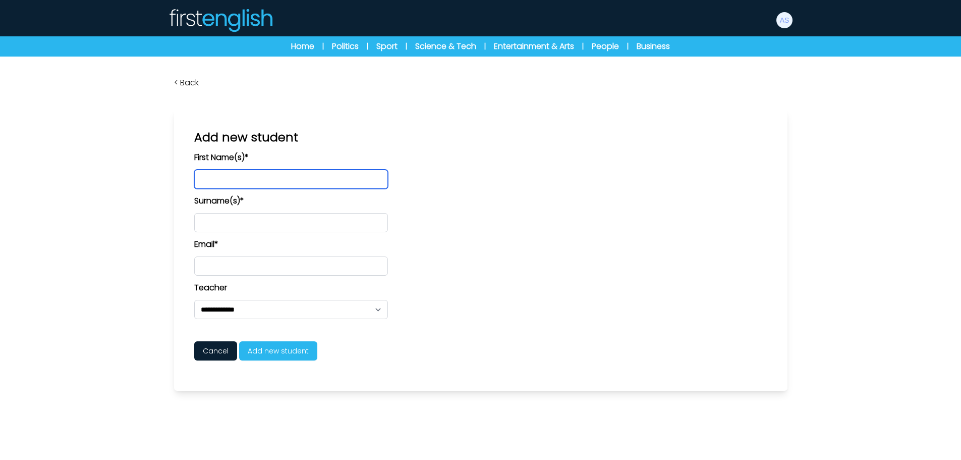
click at [308, 182] on input "text" at bounding box center [291, 178] width 194 height 19
type input "****"
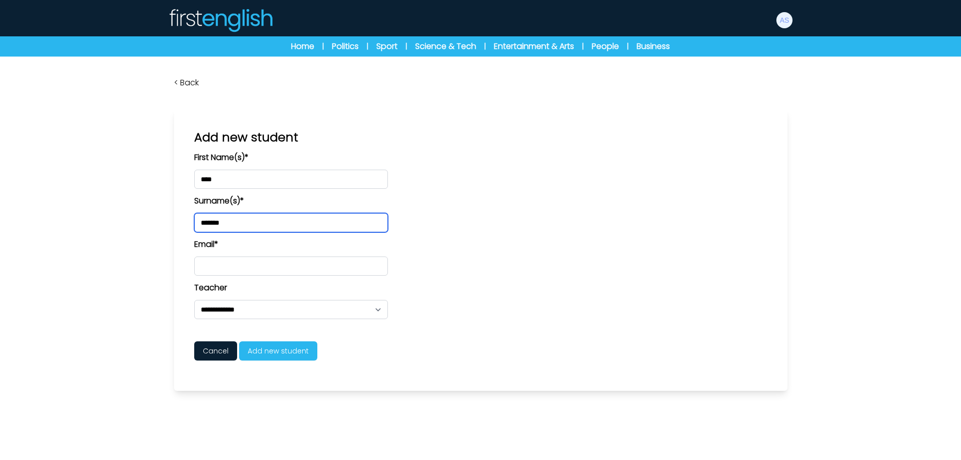
type input "*******"
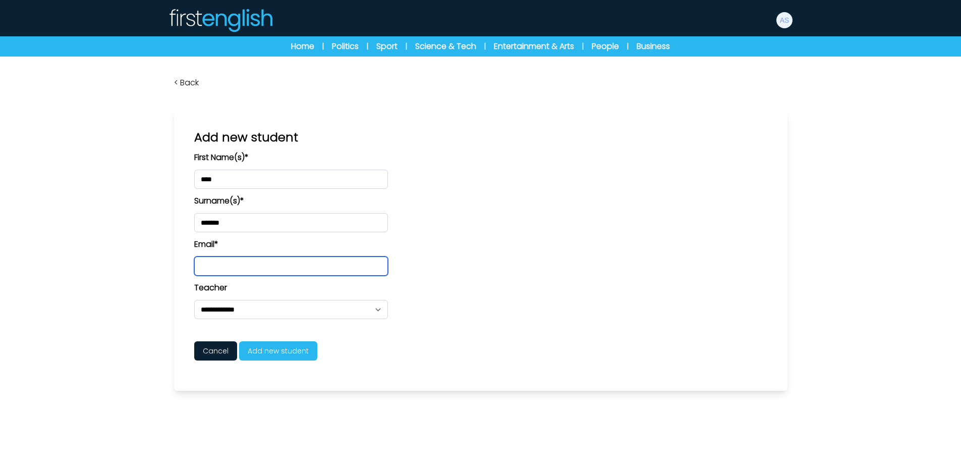
click at [266, 265] on input "email" at bounding box center [291, 265] width 194 height 19
paste input "**********"
drag, startPoint x: 287, startPoint y: 266, endPoint x: 243, endPoint y: 269, distance: 43.5
click at [243, 269] on input "**********" at bounding box center [291, 265] width 194 height 19
drag, startPoint x: 219, startPoint y: 265, endPoint x: 146, endPoint y: 263, distance: 73.2
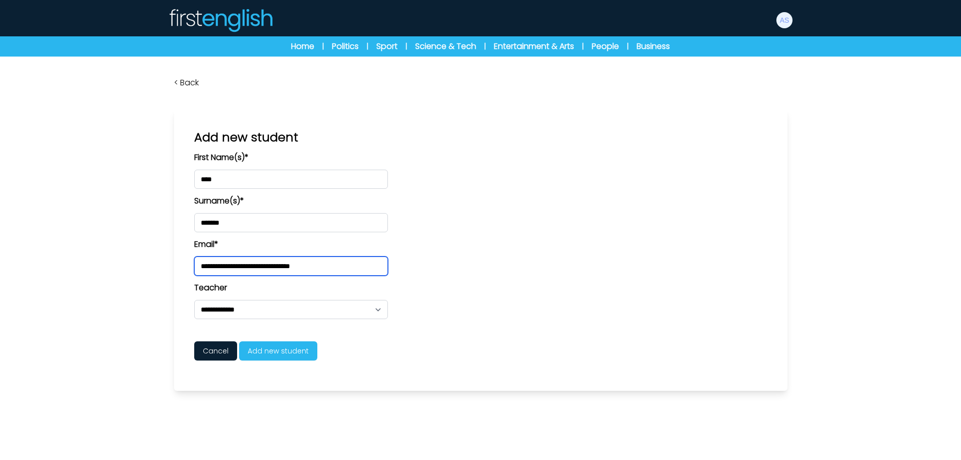
click at [146, 263] on div "< Back Andy Sullivan Llombai School Teacher: News stories Exams" at bounding box center [480, 286] width 961 height 460
type input "**********"
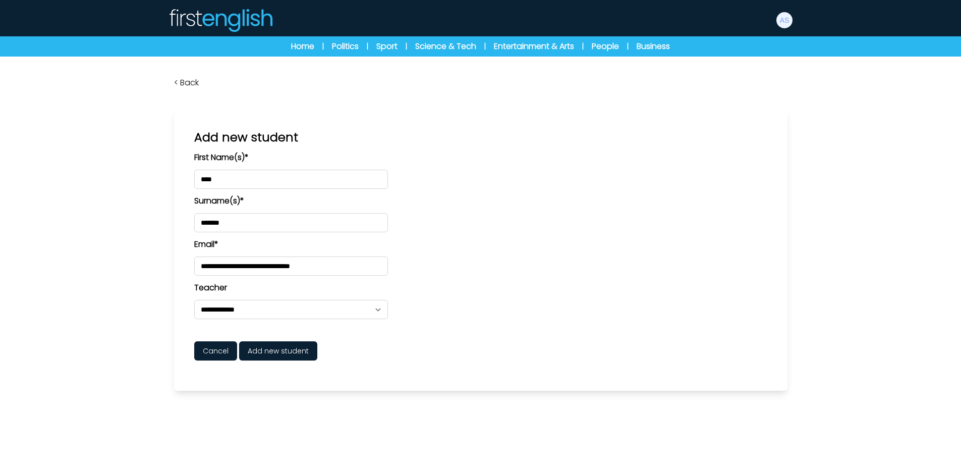
click at [282, 342] on span "Add new student" at bounding box center [278, 350] width 78 height 19
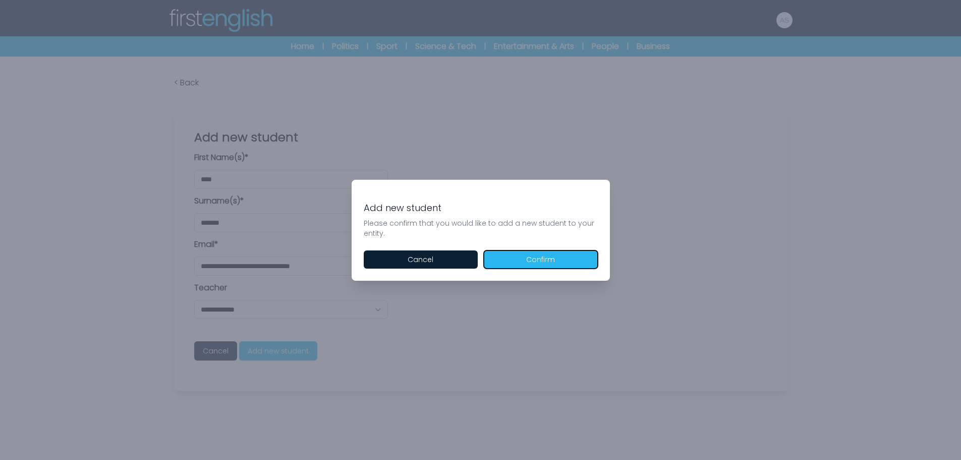
click at [560, 263] on button "Confirm" at bounding box center [541, 259] width 114 height 18
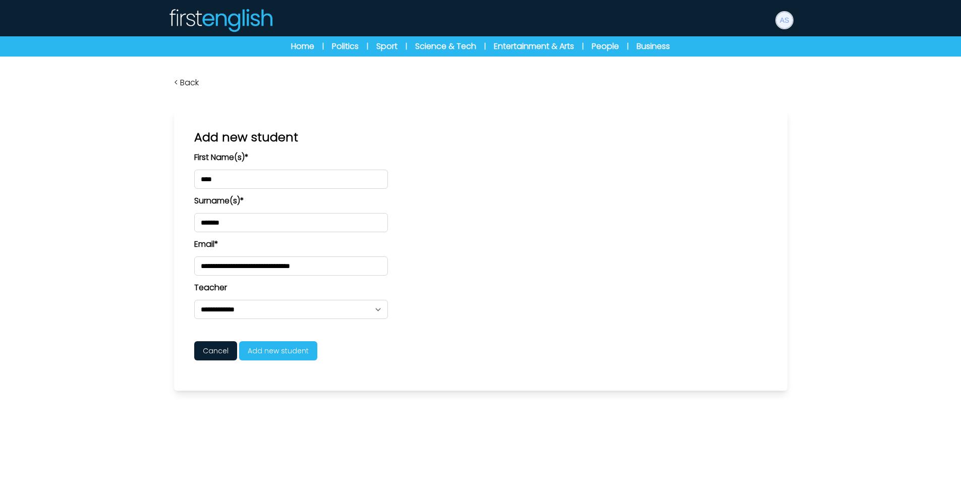
click at [789, 23] on img at bounding box center [784, 20] width 16 height 16
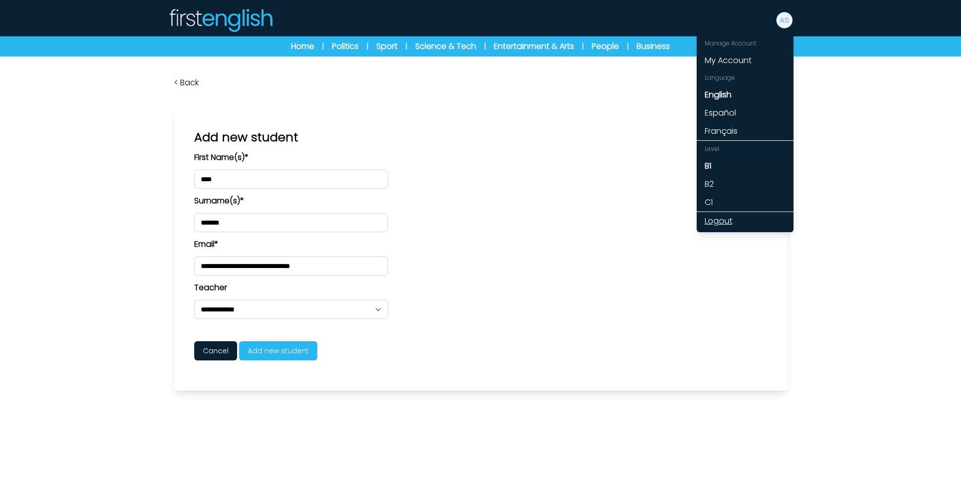
click at [715, 220] on link "Logout" at bounding box center [745, 221] width 97 height 18
